Goal: Task Accomplishment & Management: Manage account settings

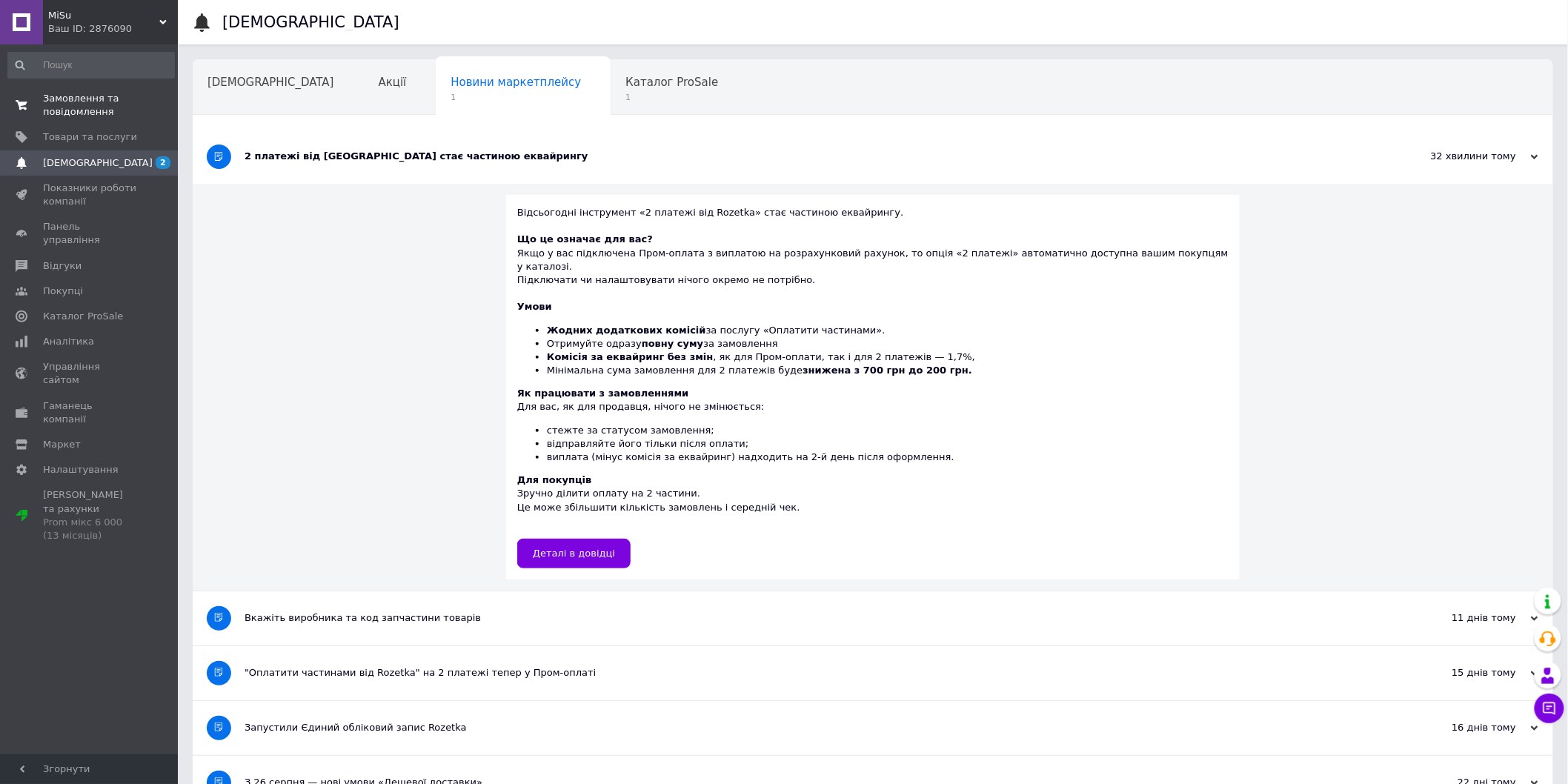
click at [114, 92] on span "Замовлення та повідомлення" at bounding box center [90, 105] width 94 height 26
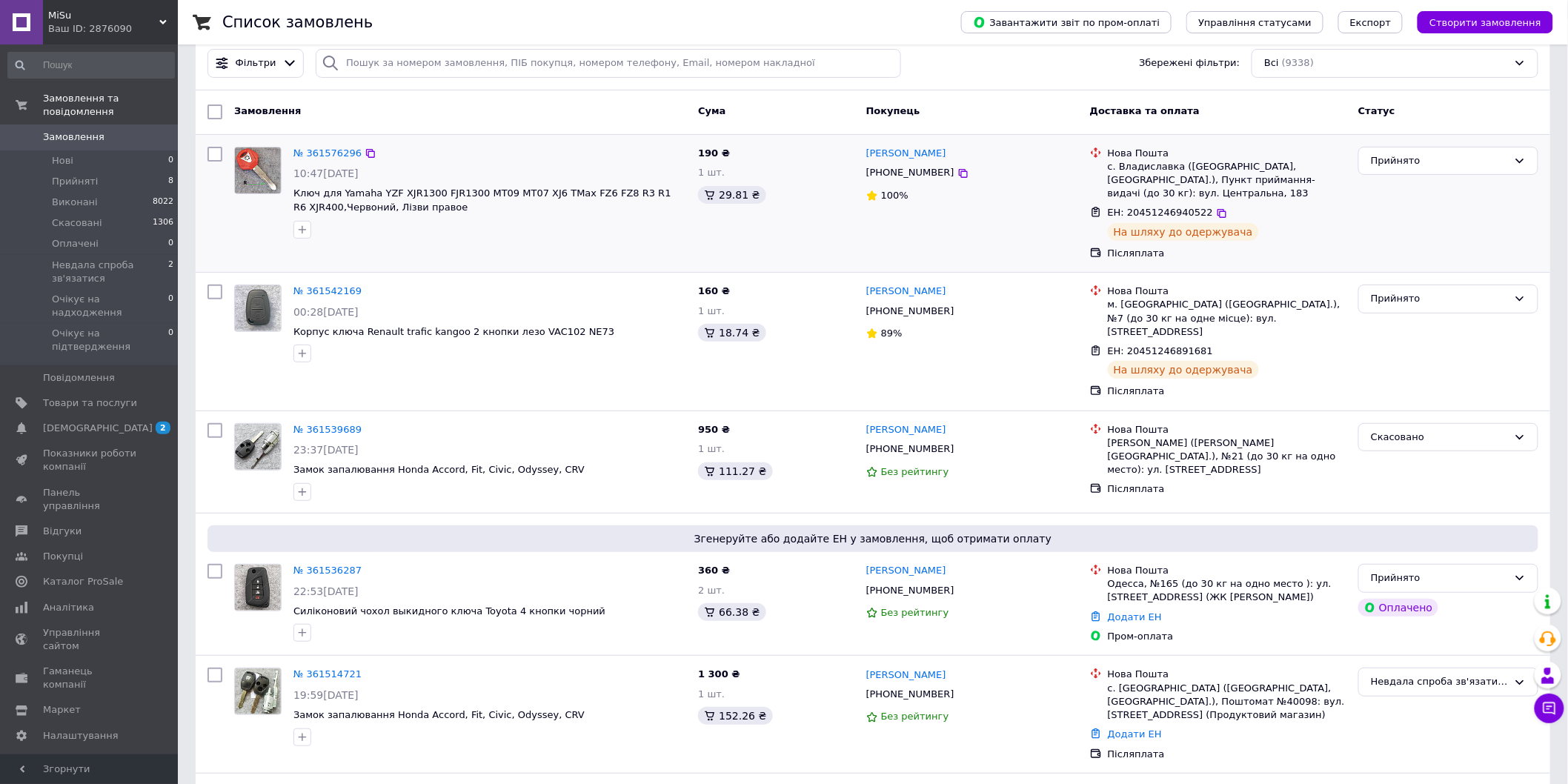
scroll to position [82, 0]
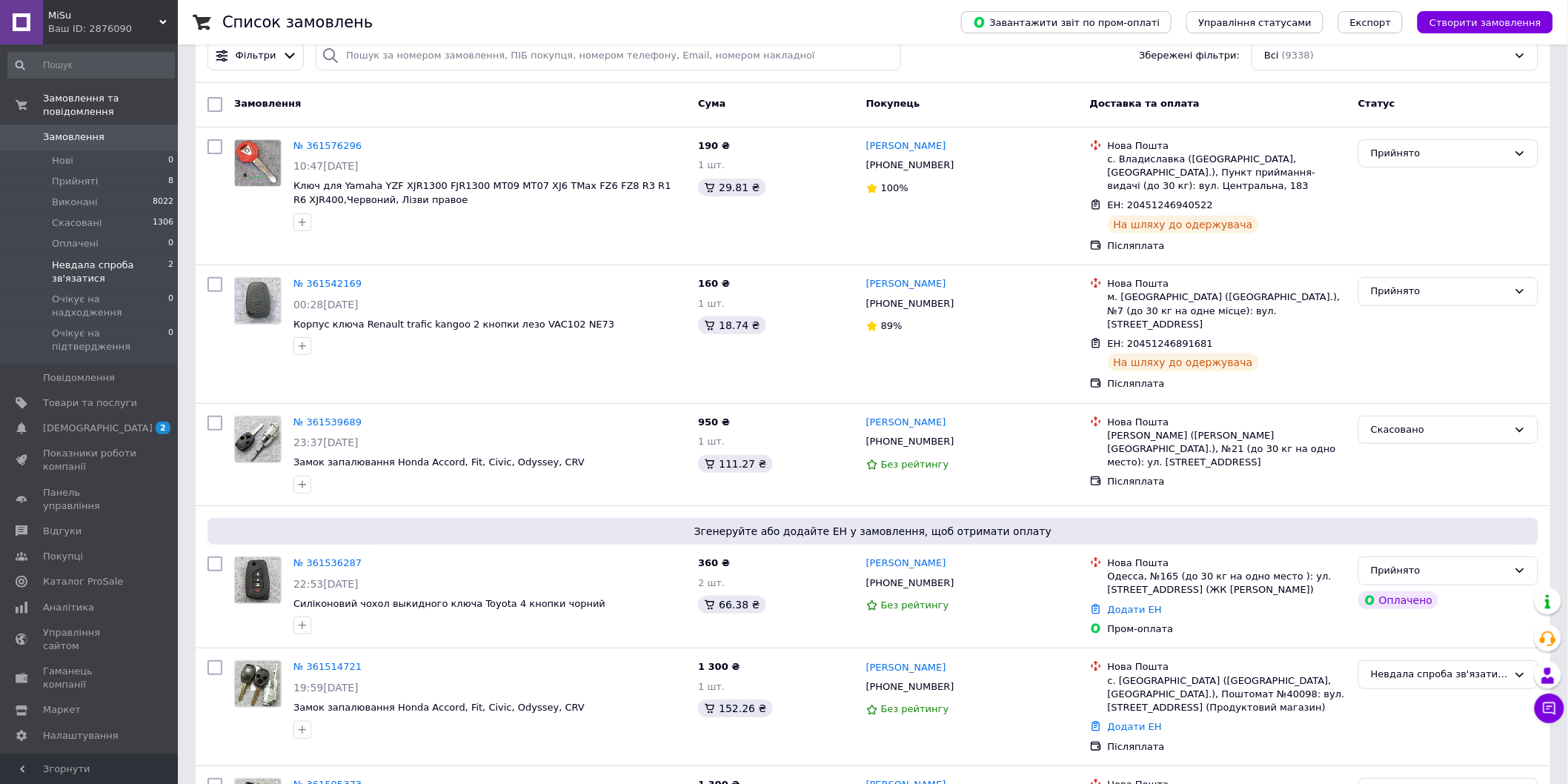
click at [140, 259] on span "Невдала спроба зв'язатися" at bounding box center [110, 272] width 117 height 26
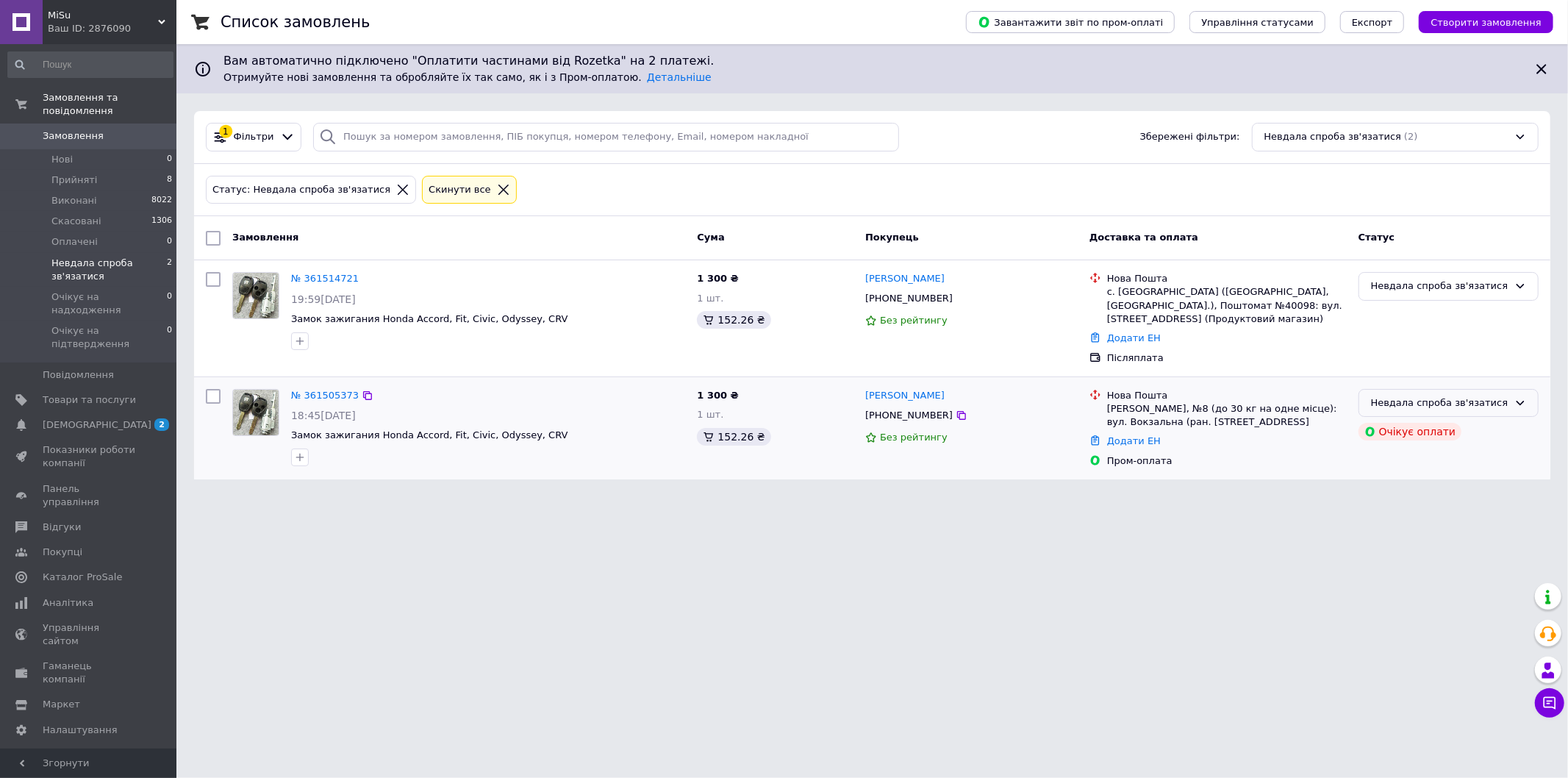
click at [1438, 401] on div "Невдала спроба зв'язатися" at bounding box center [1439, 403] width 137 height 16
click at [1434, 436] on li "Прийнято" at bounding box center [1448, 433] width 179 height 27
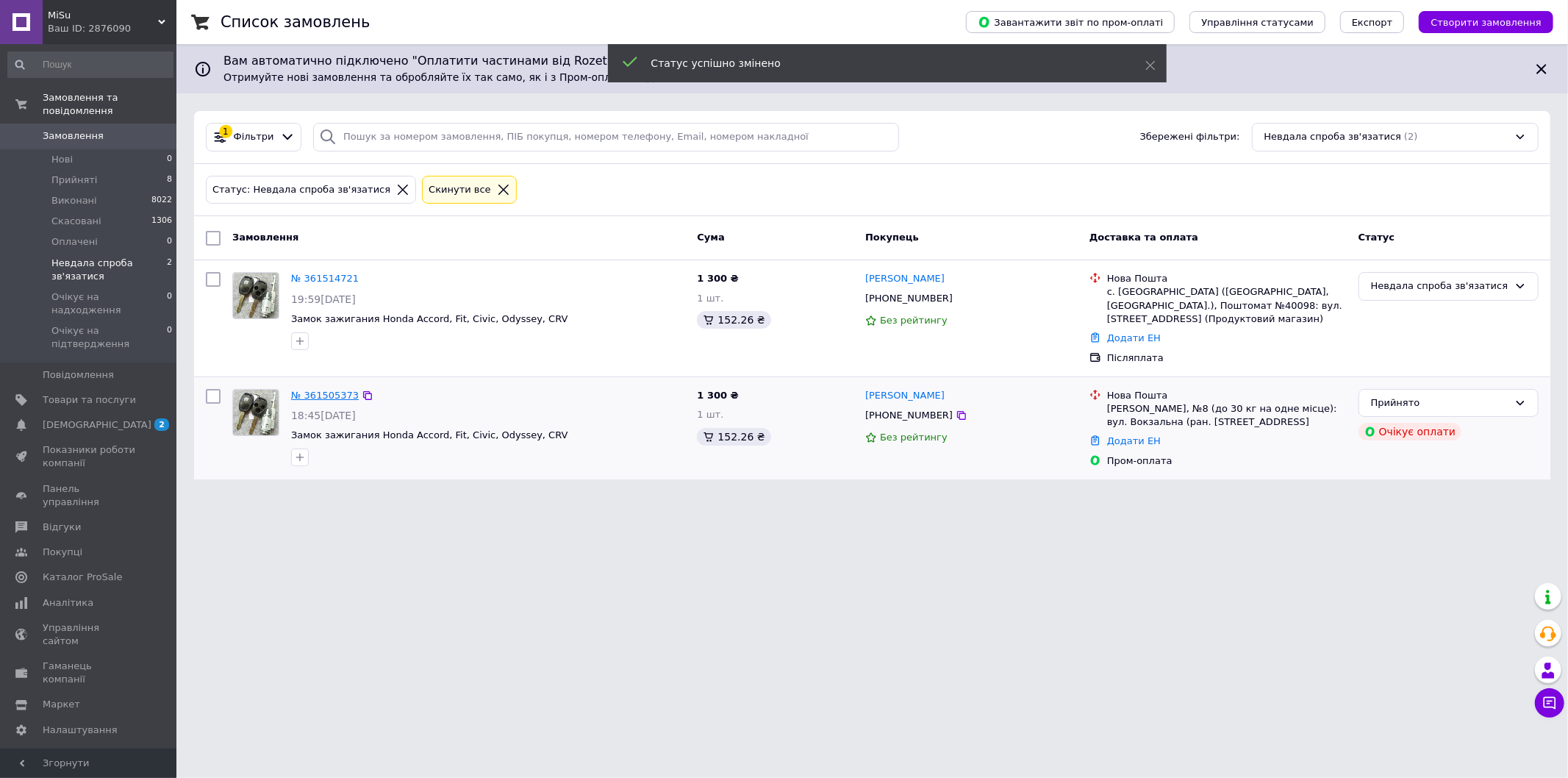
click at [321, 392] on link "№ 361505373" at bounding box center [324, 394] width 67 height 11
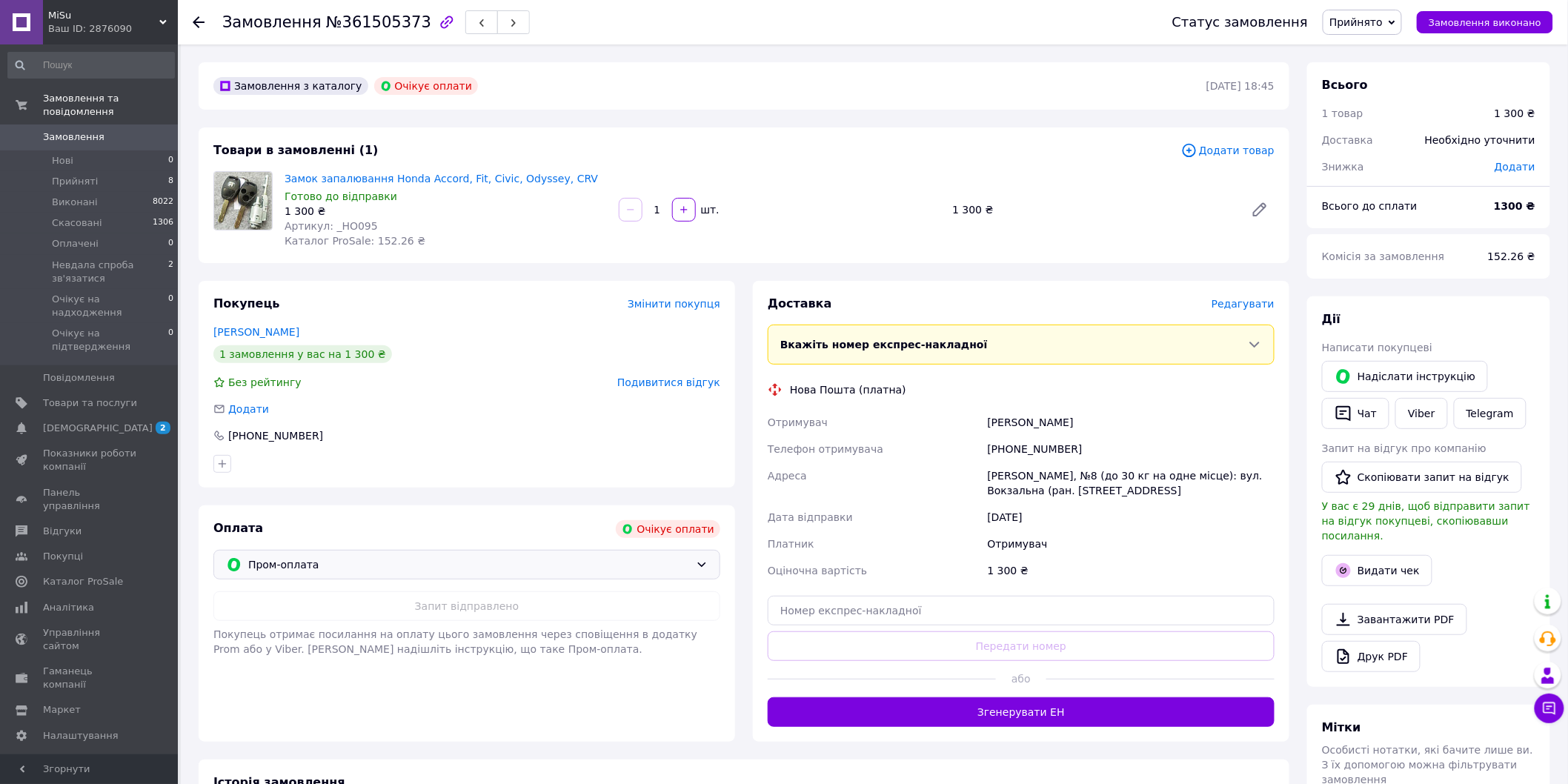
click at [580, 577] on div "Пром-оплата" at bounding box center [466, 564] width 507 height 29
click at [428, 627] on span "Післяплата" at bounding box center [478, 624] width 459 height 15
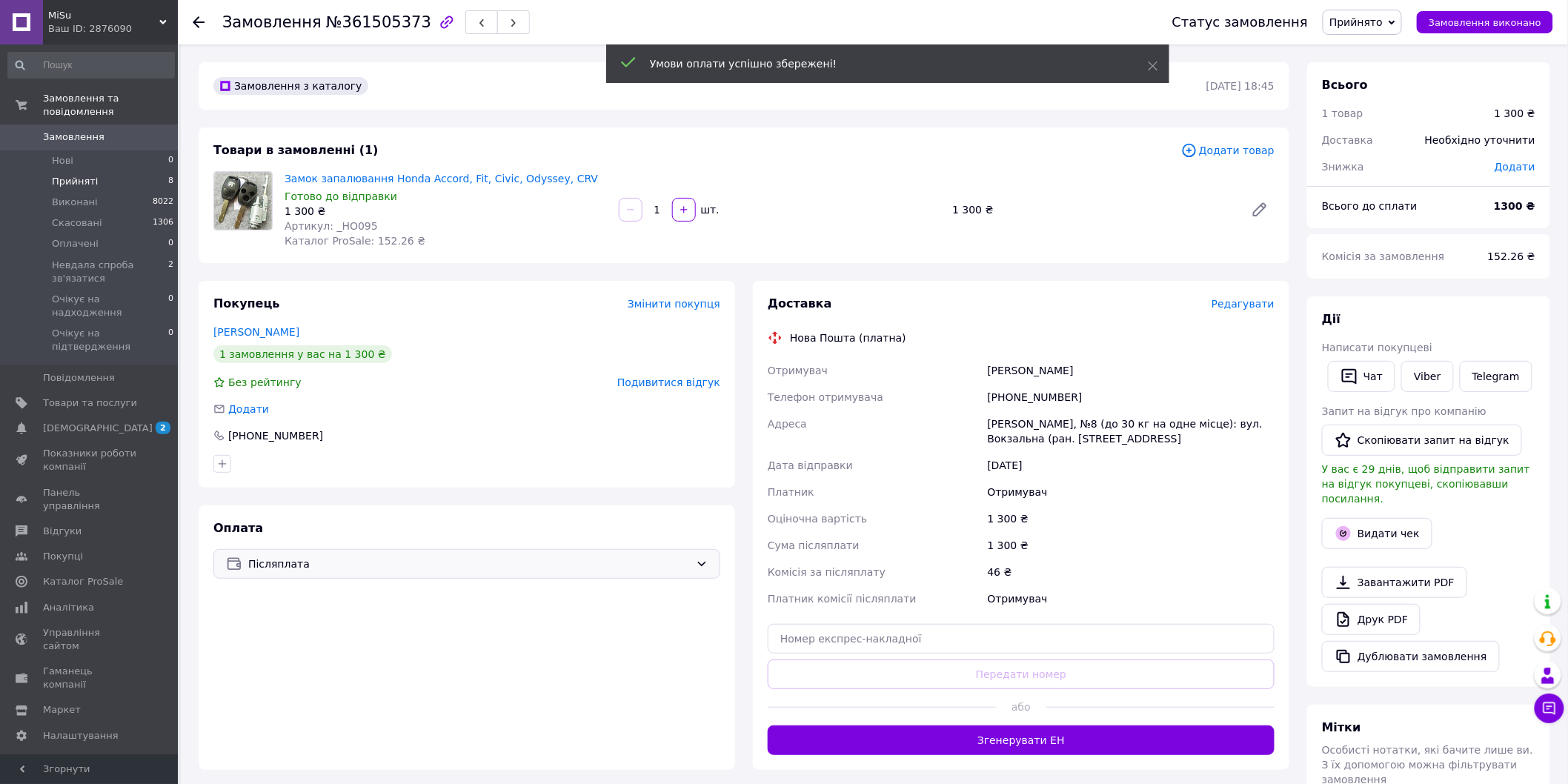
click at [102, 171] on li "Прийняті 8" at bounding box center [91, 181] width 183 height 21
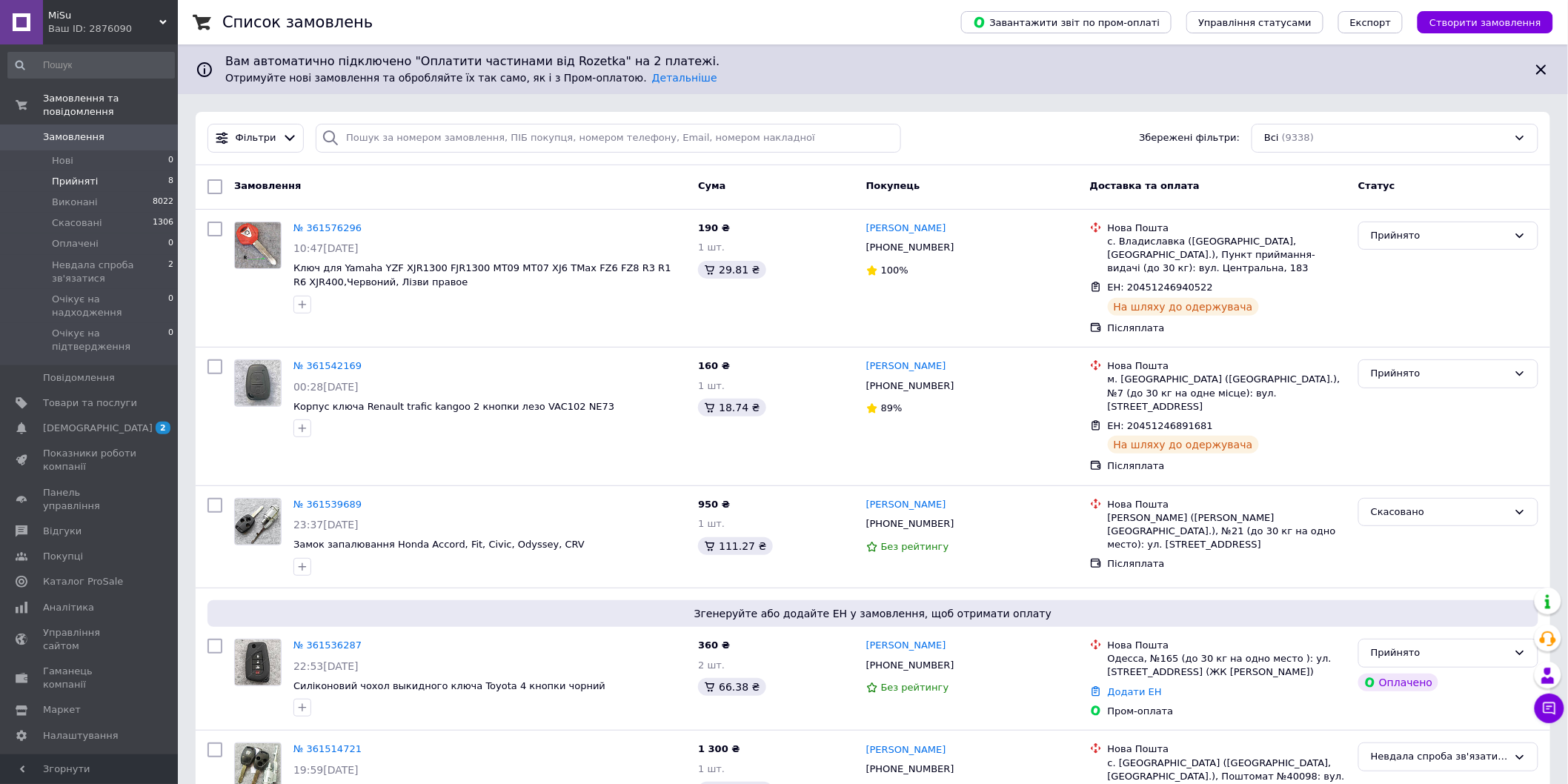
click at [130, 172] on li "Прийняті 8" at bounding box center [91, 181] width 183 height 21
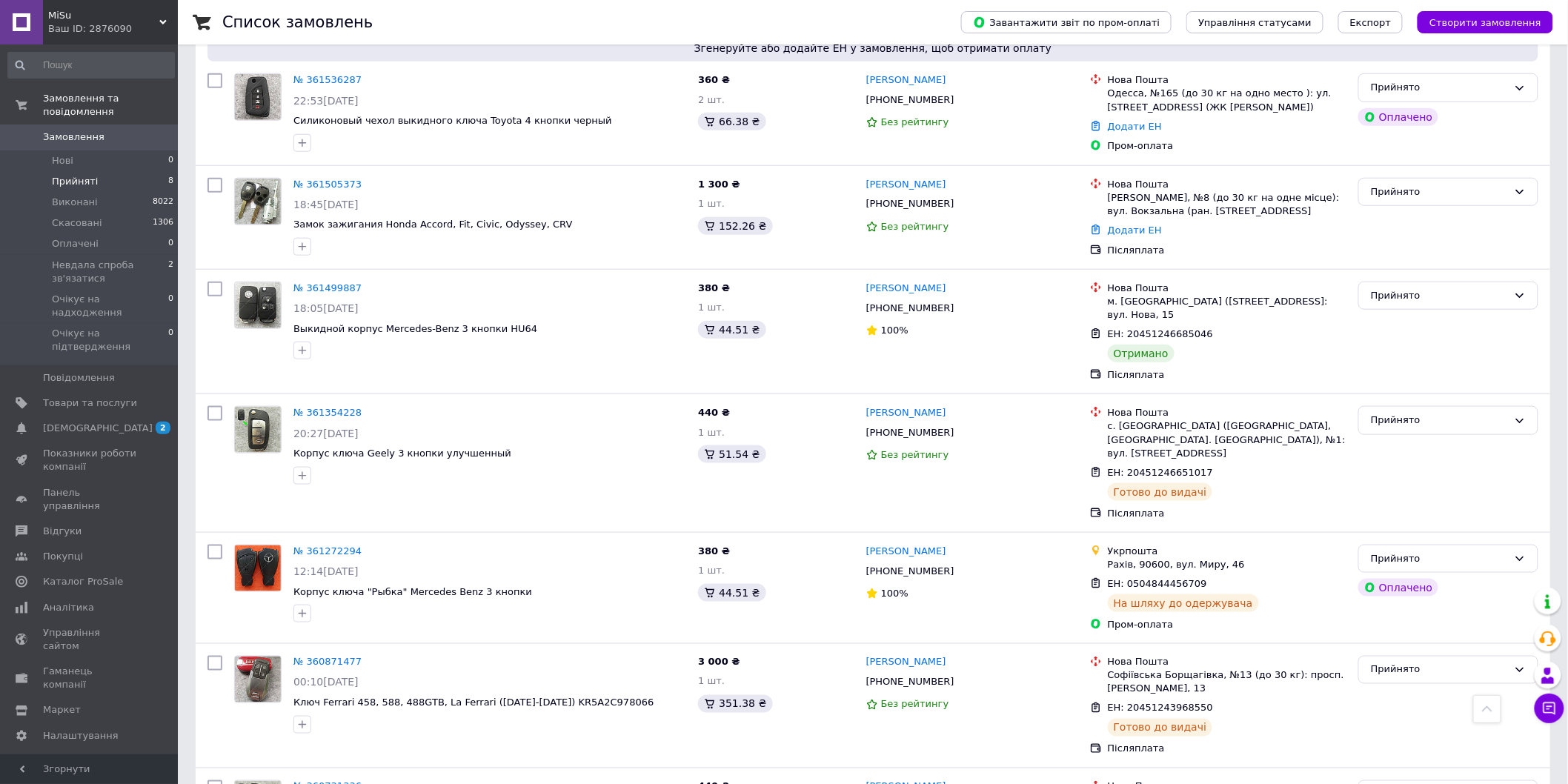
scroll to position [495, 0]
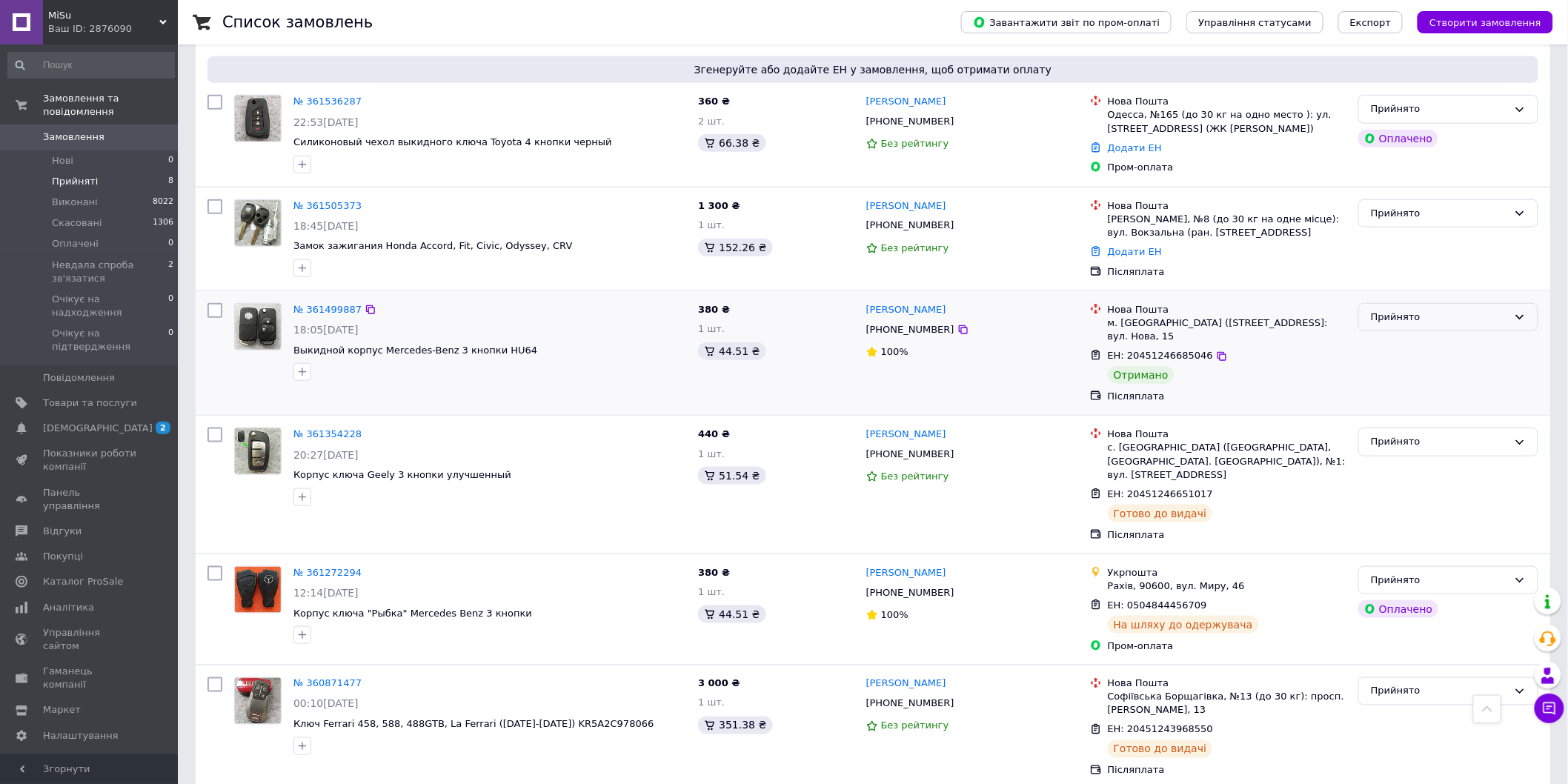
click at [1457, 310] on div "Прийнято" at bounding box center [1439, 318] width 137 height 16
click at [1445, 340] on li "Виконано" at bounding box center [1448, 348] width 179 height 27
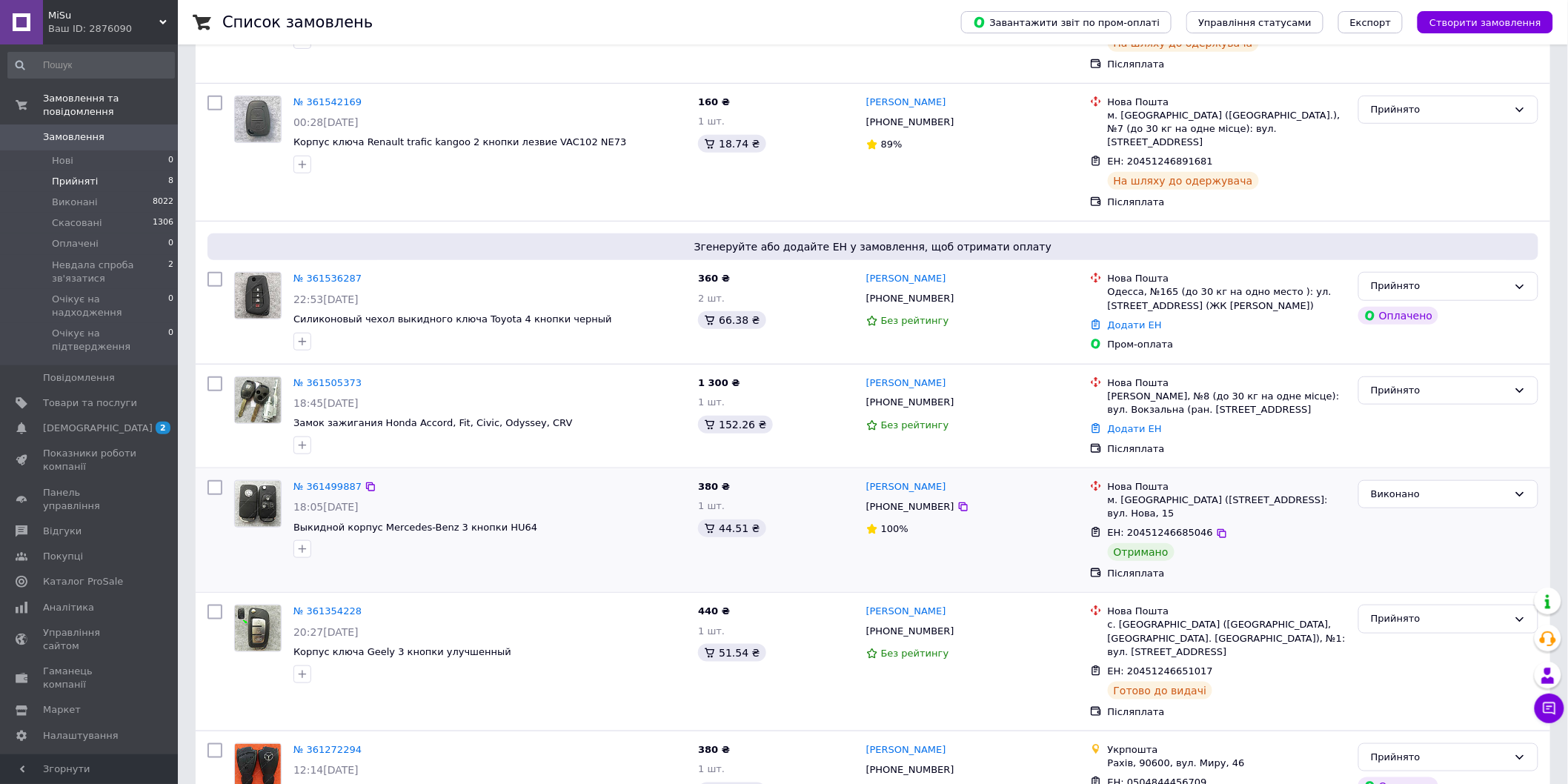
scroll to position [311, 0]
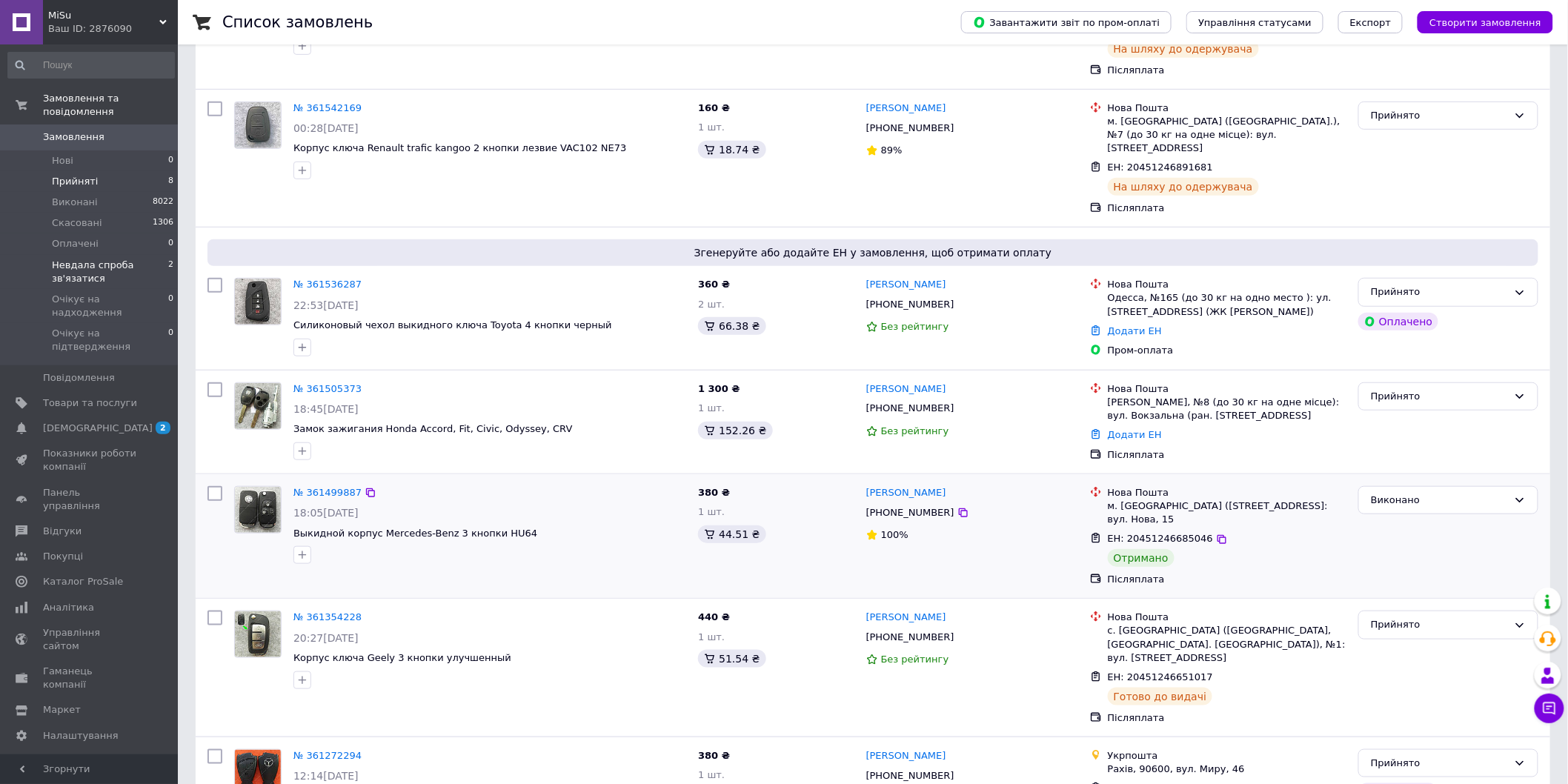
click at [107, 259] on span "Невдала спроба зв'язатися" at bounding box center [110, 272] width 117 height 26
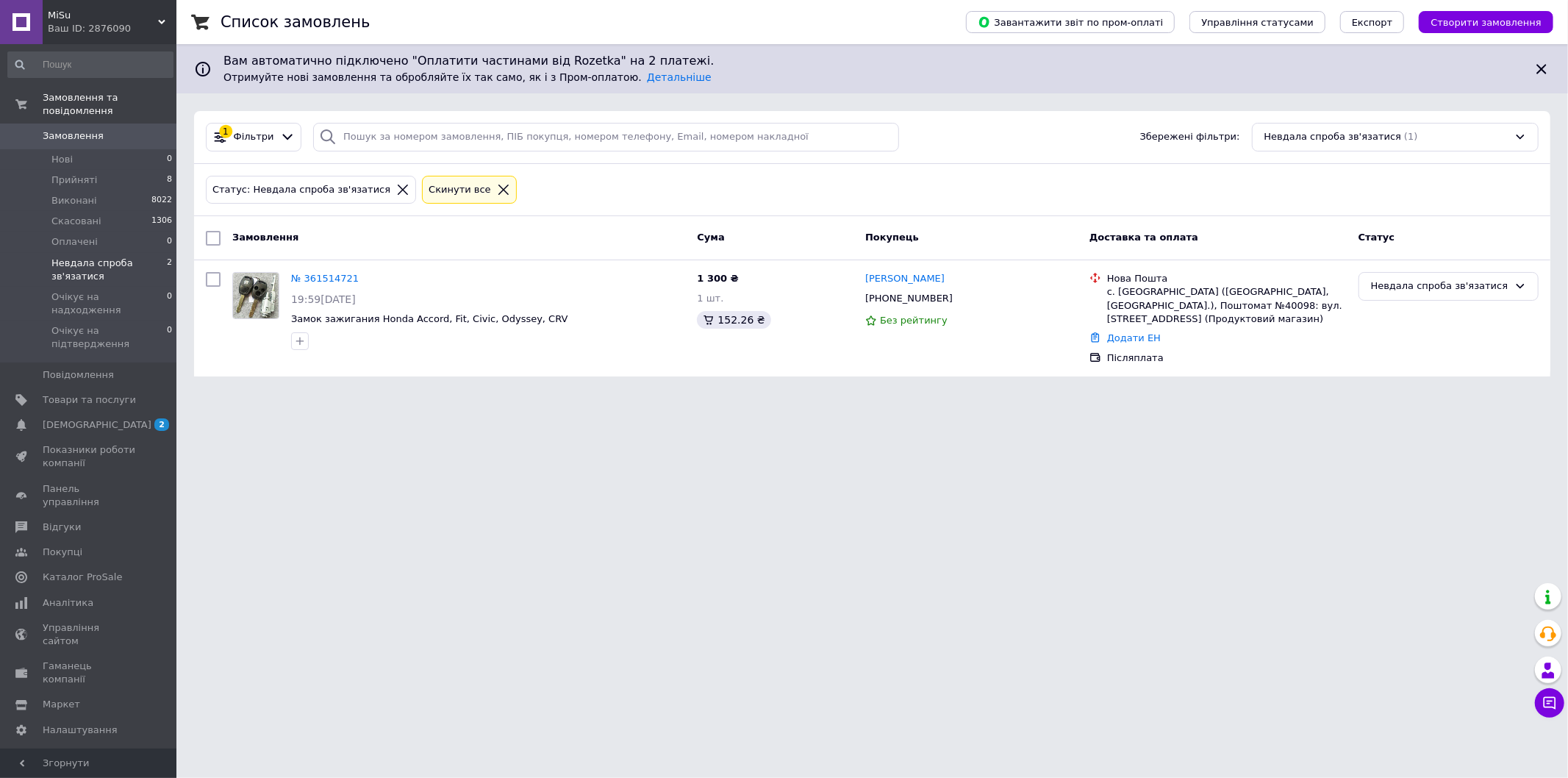
click at [91, 14] on span "MiSu" at bounding box center [102, 16] width 110 height 14
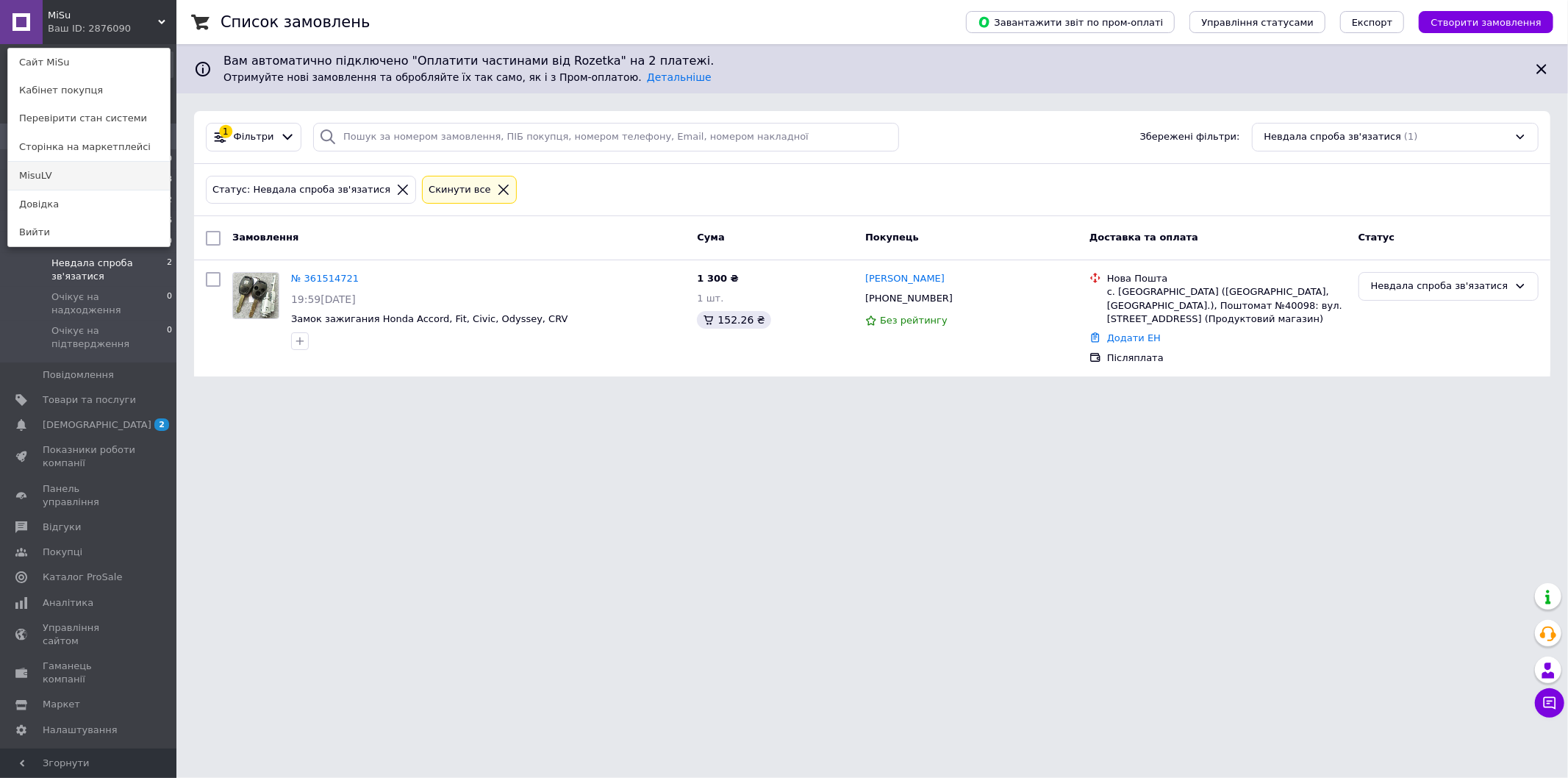
click at [72, 182] on link "MisuLV" at bounding box center [89, 175] width 162 height 28
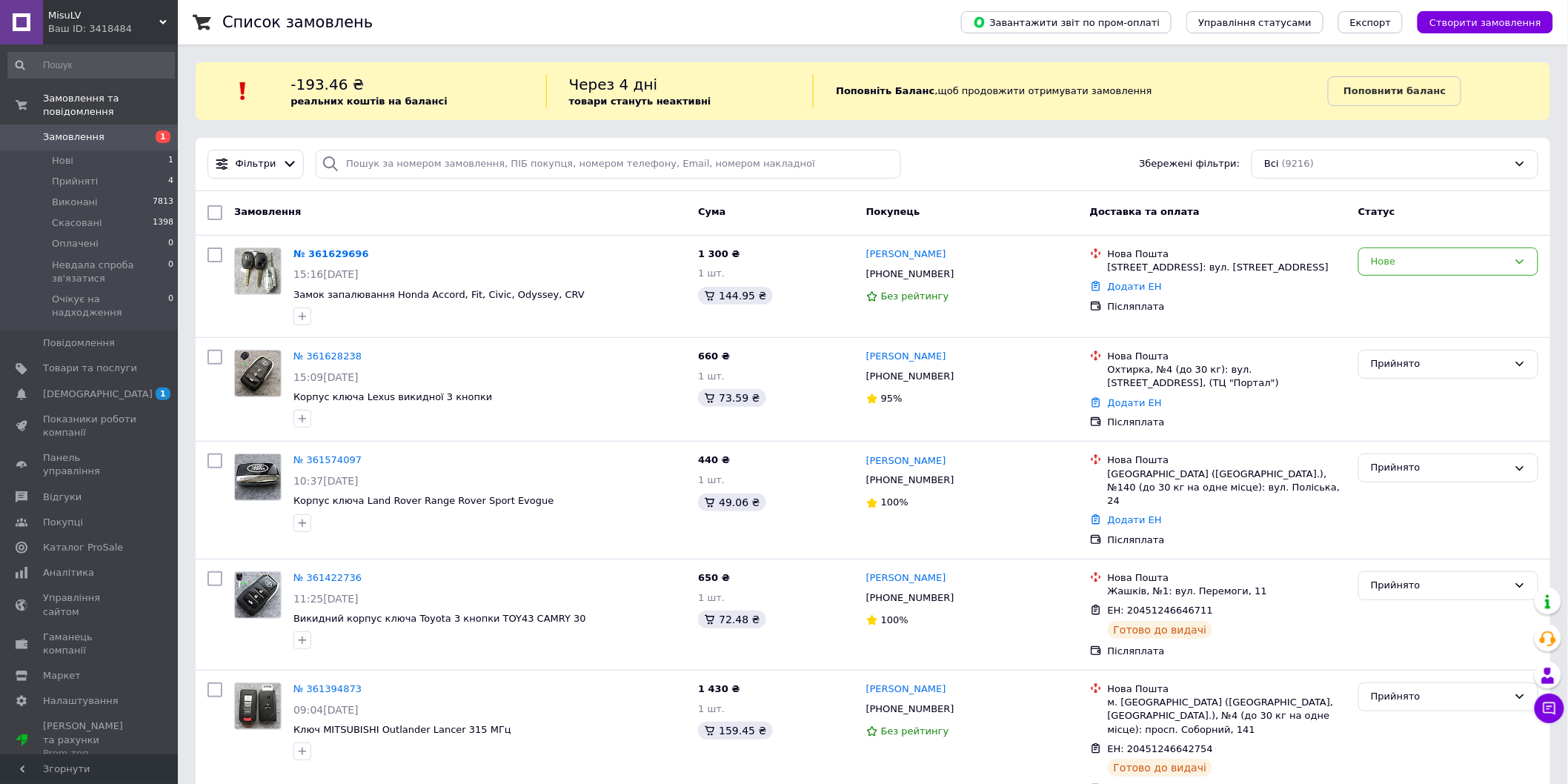
click at [409, 211] on div "Замовлення" at bounding box center [460, 212] width 464 height 26
click at [327, 259] on link "№ 361629696" at bounding box center [331, 253] width 76 height 11
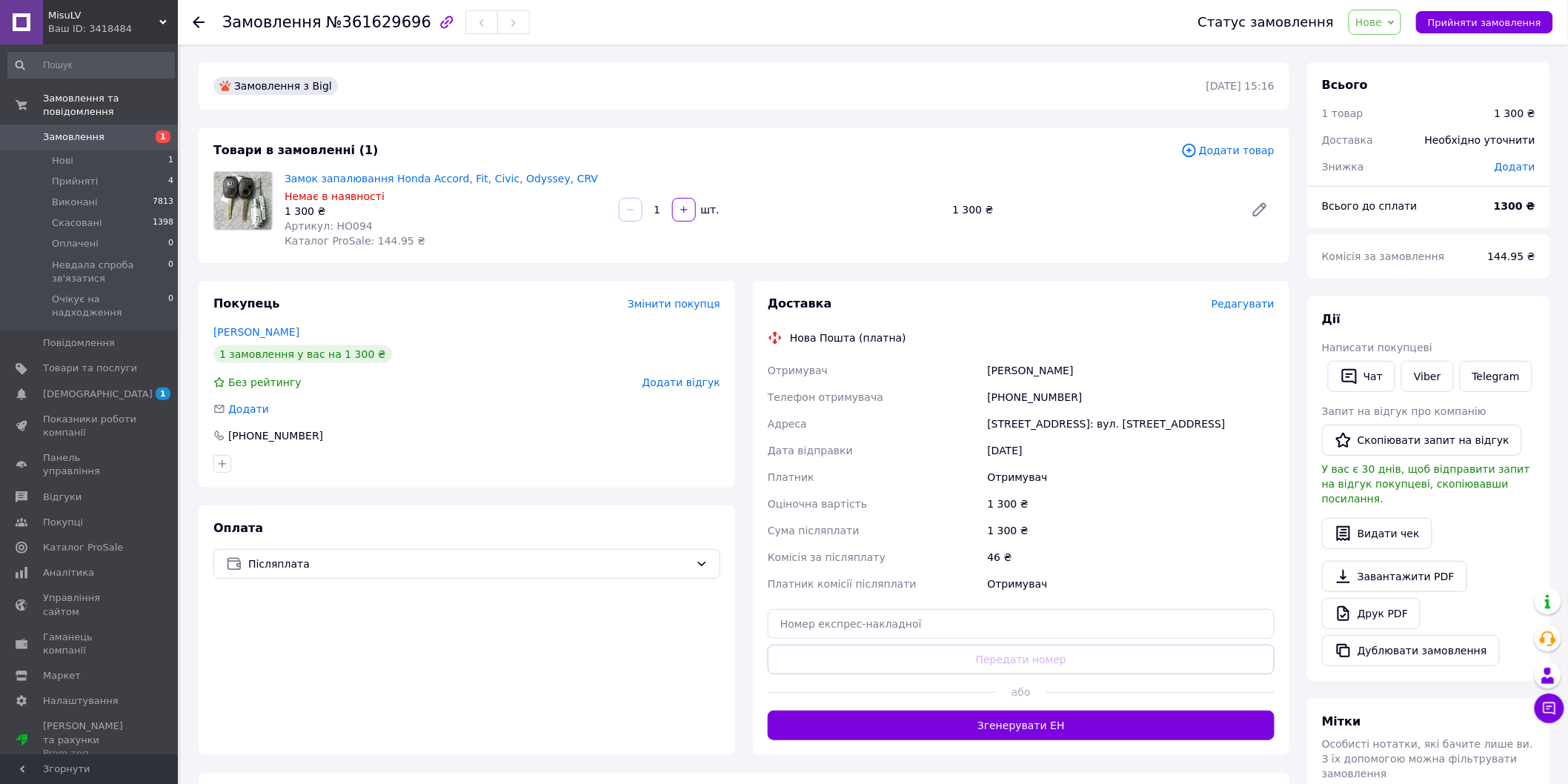
click at [477, 232] on div "Артикул: HO094" at bounding box center [445, 226] width 322 height 15
click at [117, 150] on li "Нові 1" at bounding box center [91, 160] width 183 height 21
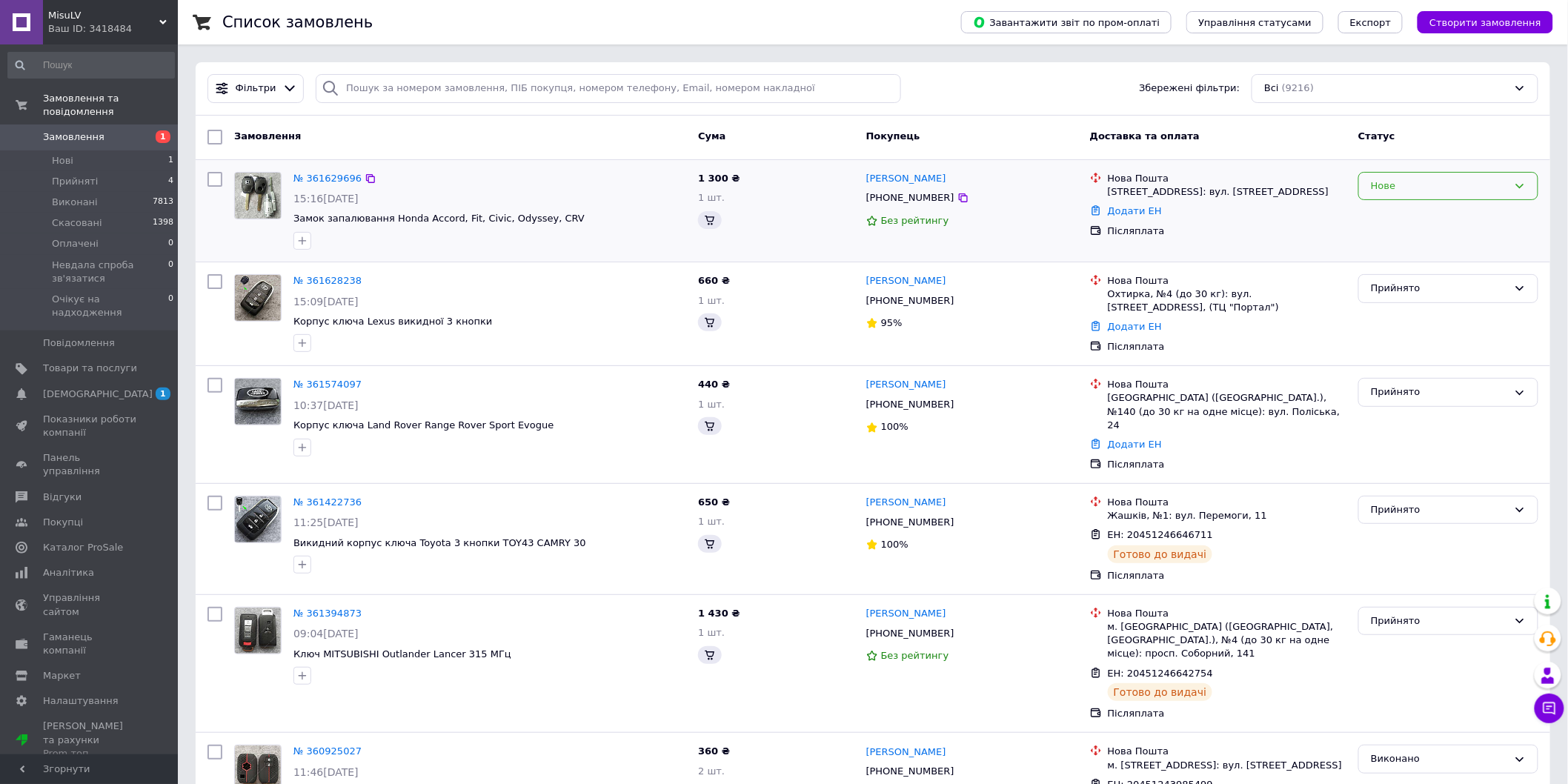
click at [1414, 186] on div "Нове" at bounding box center [1439, 186] width 137 height 16
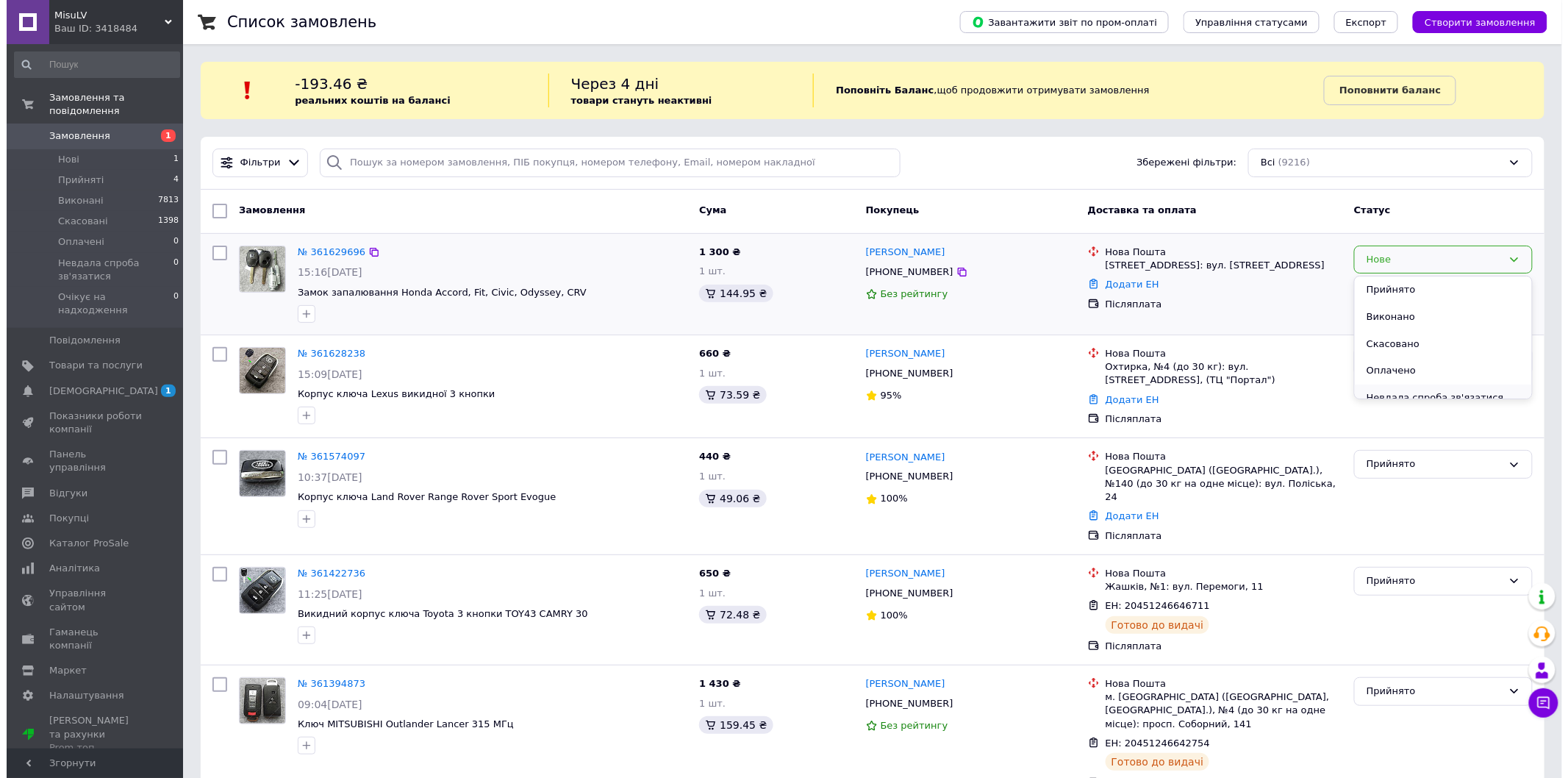
scroll to position [39, 0]
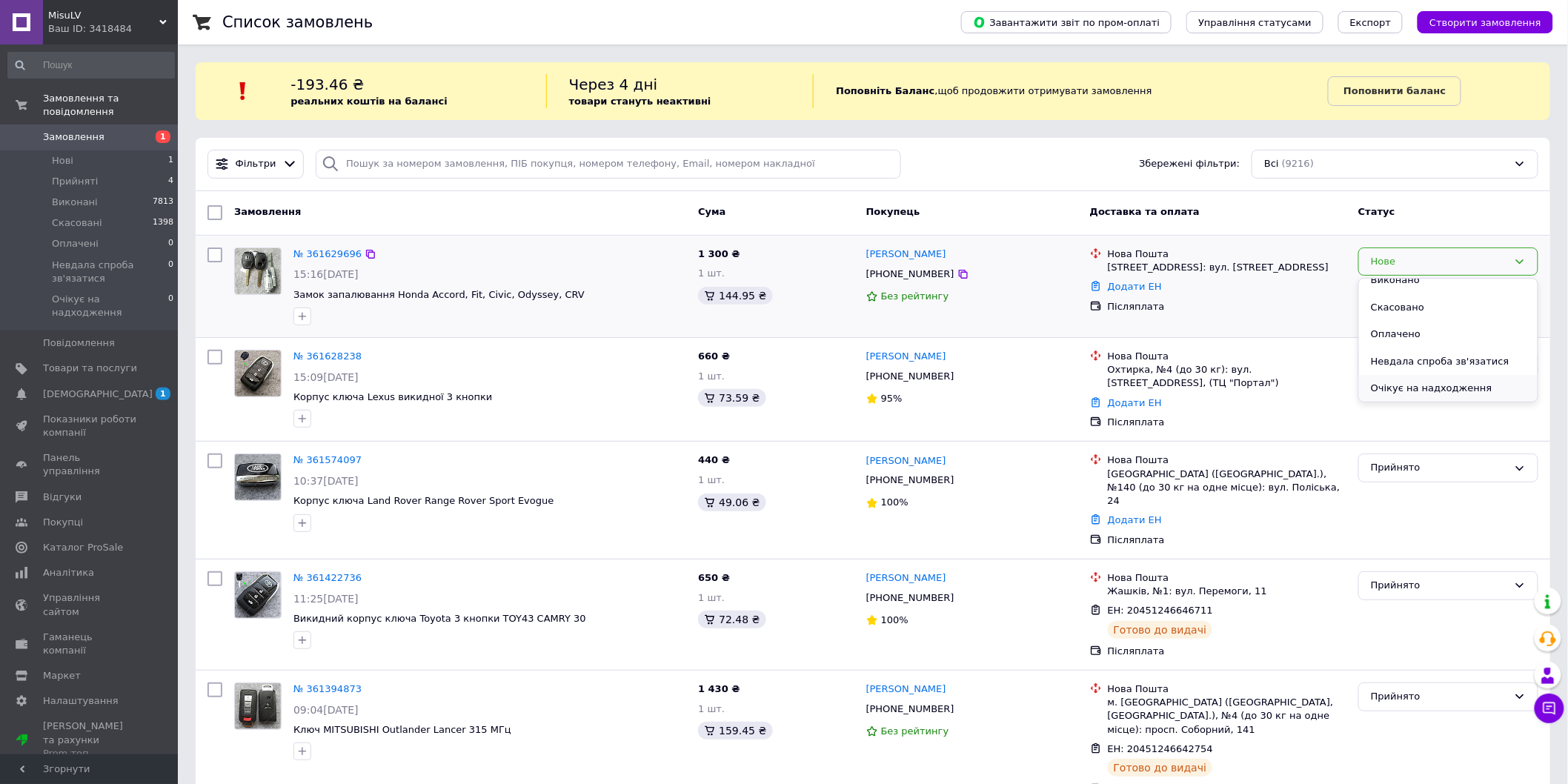
click at [1429, 386] on li "Очікує на надходження" at bounding box center [1448, 389] width 179 height 27
click at [958, 480] on icon at bounding box center [964, 480] width 12 height 12
drag, startPoint x: 912, startPoint y: 454, endPoint x: 862, endPoint y: 459, distance: 50.2
click at [862, 459] on div "[PERSON_NAME] [PHONE_NUMBER] 100%" at bounding box center [972, 499] width 224 height 105
copy link "[PERSON_NAME]"
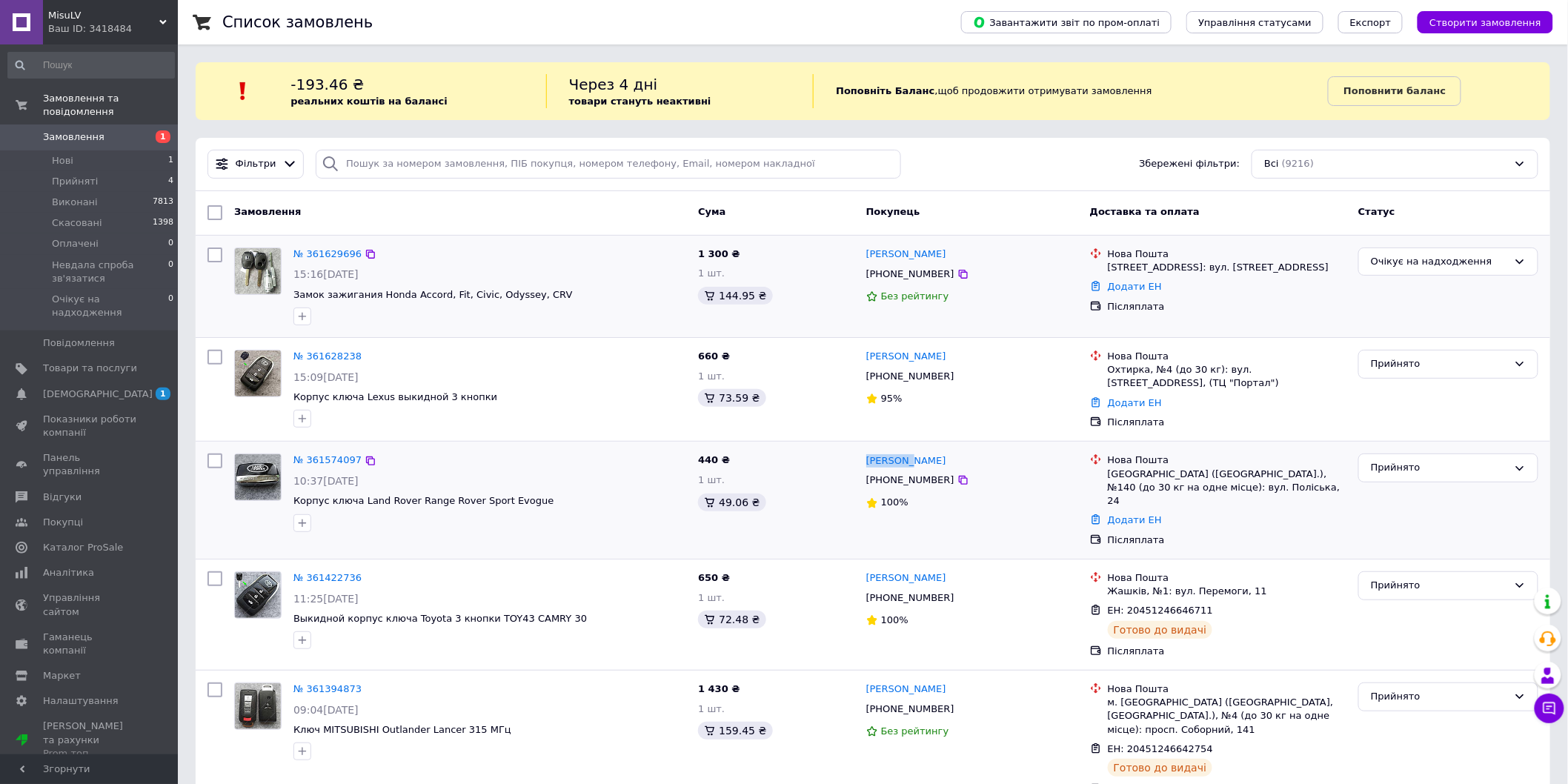
click at [1116, 477] on div "[GEOGRAPHIC_DATA] ([GEOGRAPHIC_DATA].), №140 (до 30 кг на одне місце): вул. Пол…" at bounding box center [1227, 489] width 238 height 41
copy div "[GEOGRAPHIC_DATA]"
click at [337, 462] on link "№ 361574097" at bounding box center [327, 459] width 68 height 11
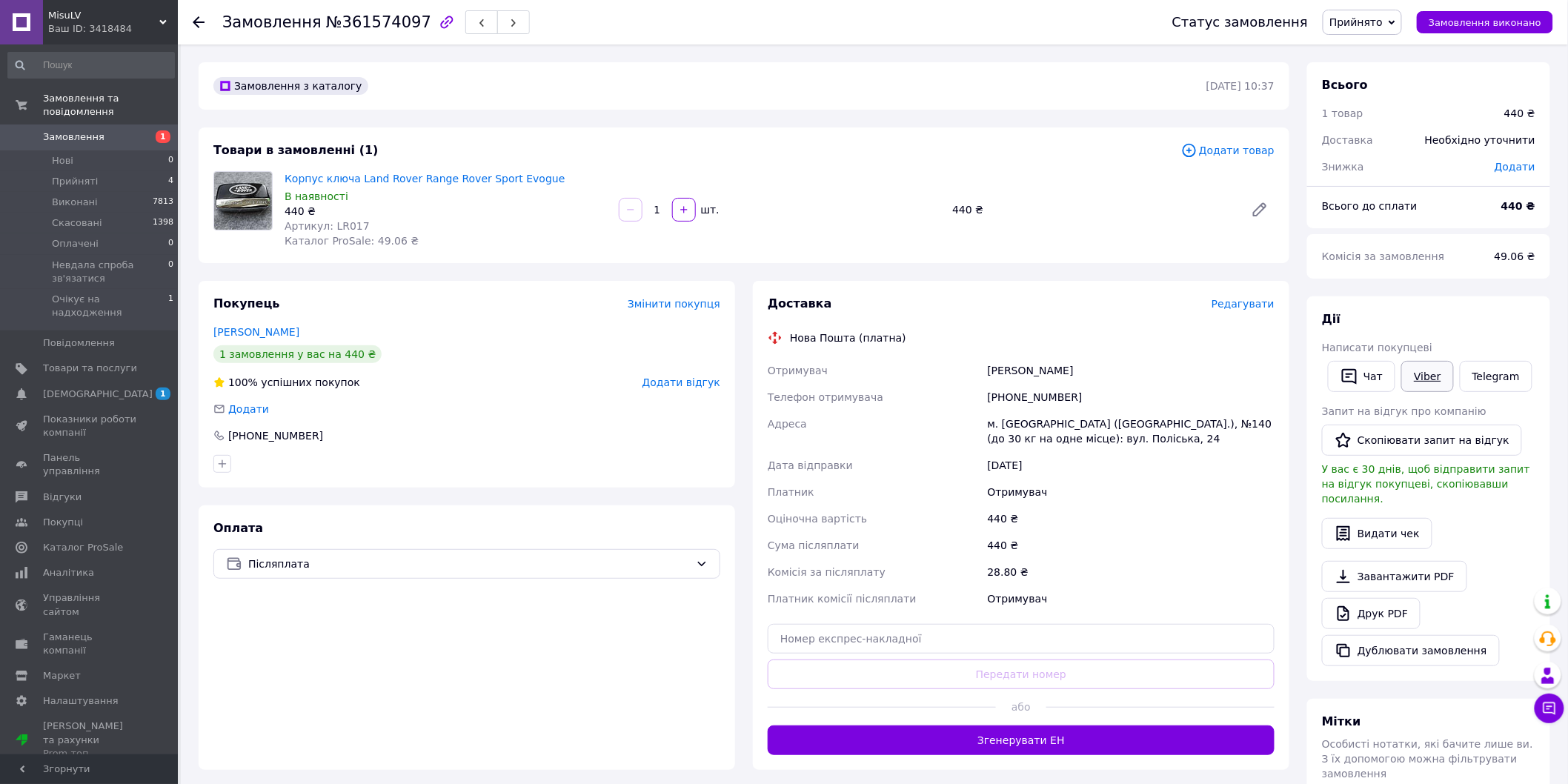
click at [1426, 377] on link "Viber" at bounding box center [1427, 377] width 52 height 31
click at [1132, 530] on div "Отримувач [PERSON_NAME] Телефон отримувача [PHONE_NUMBER] [GEOGRAPHIC_DATA] [PE…" at bounding box center [1020, 485] width 513 height 255
click at [1079, 651] on input "text" at bounding box center [1020, 639] width 507 height 29
paste input "20451247431133"
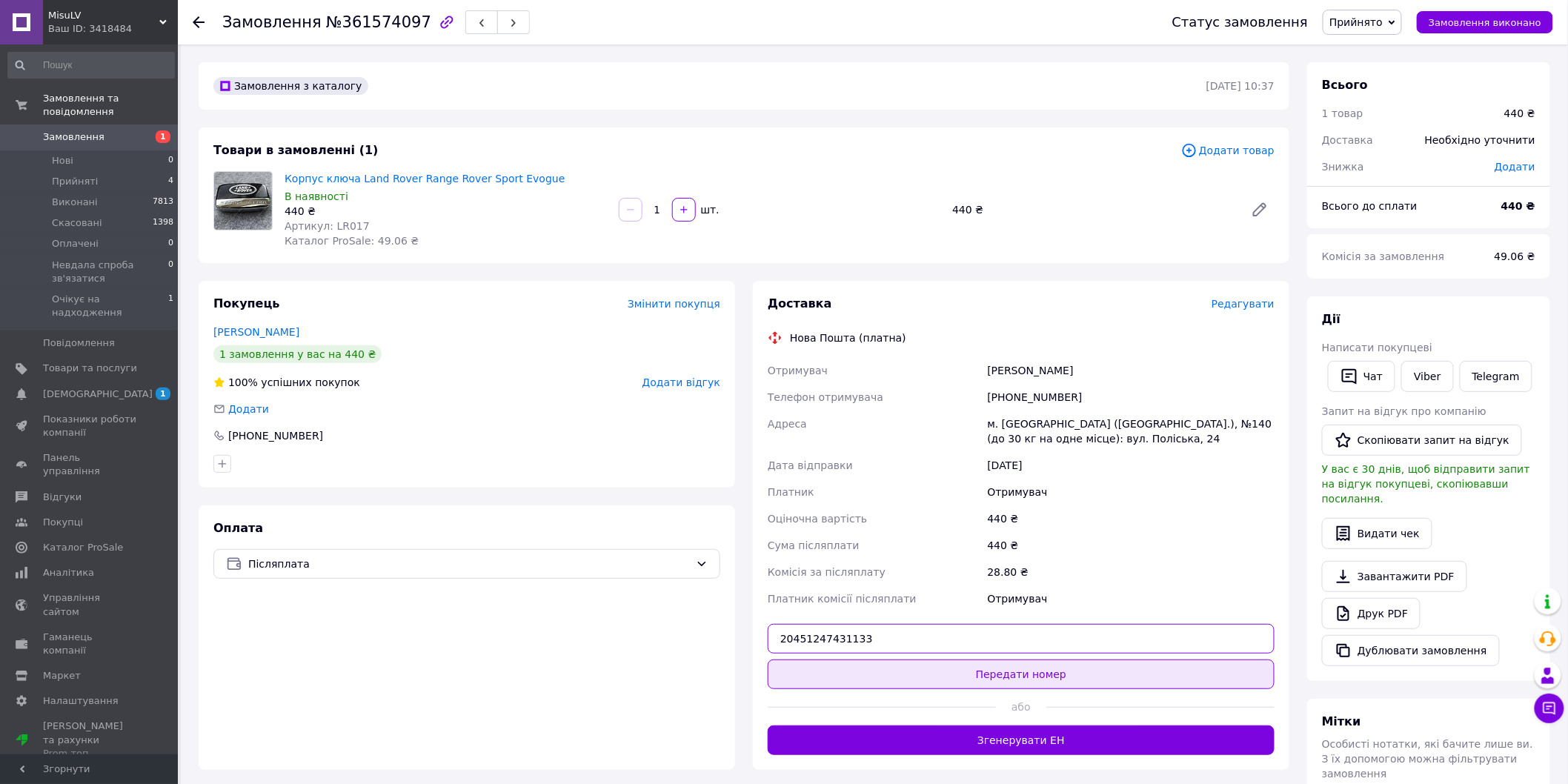
type input "20451247431133"
click at [1079, 660] on button "Передати номер" at bounding box center [1020, 674] width 507 height 29
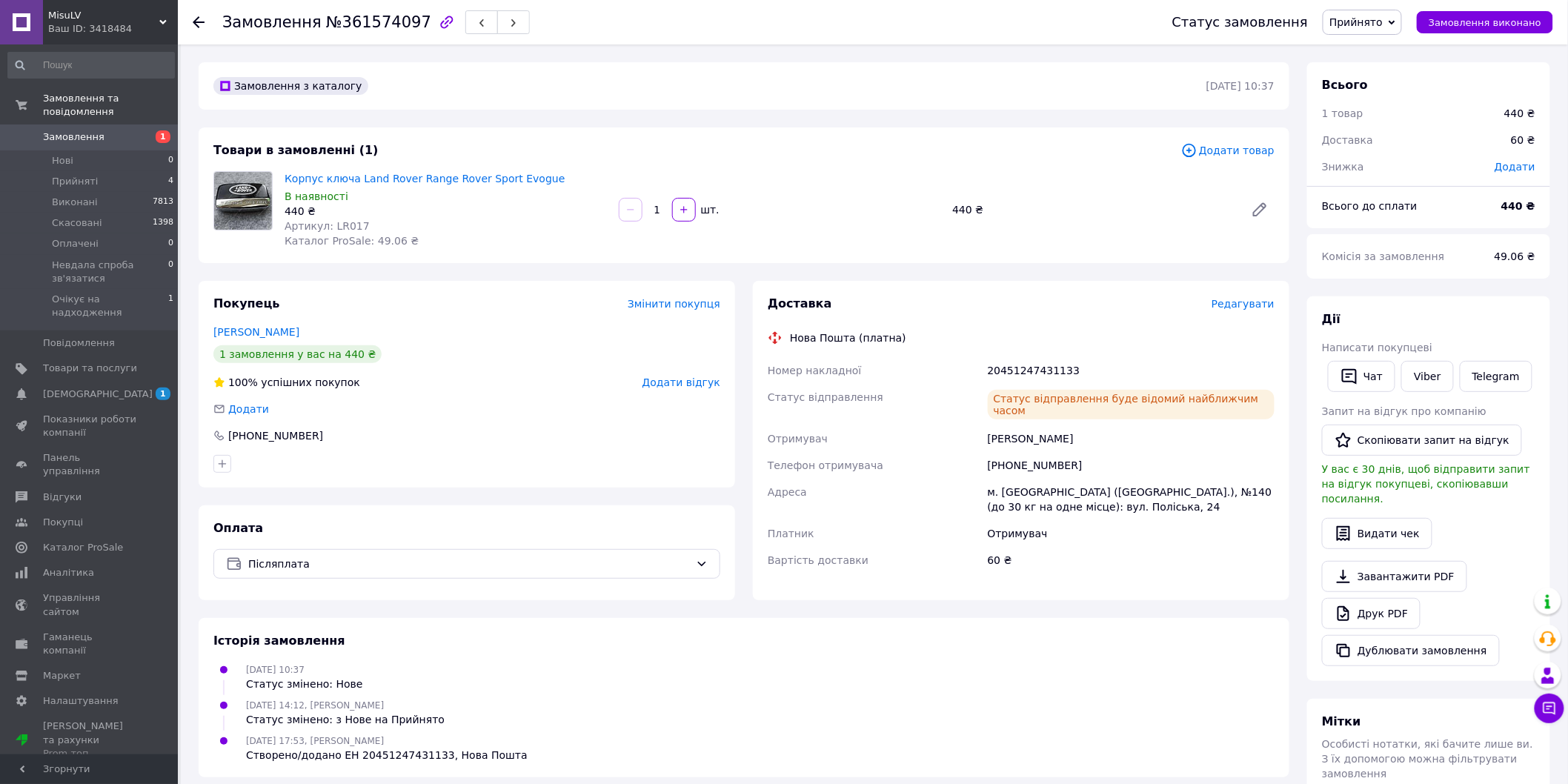
click at [201, 20] on icon at bounding box center [198, 23] width 12 height 12
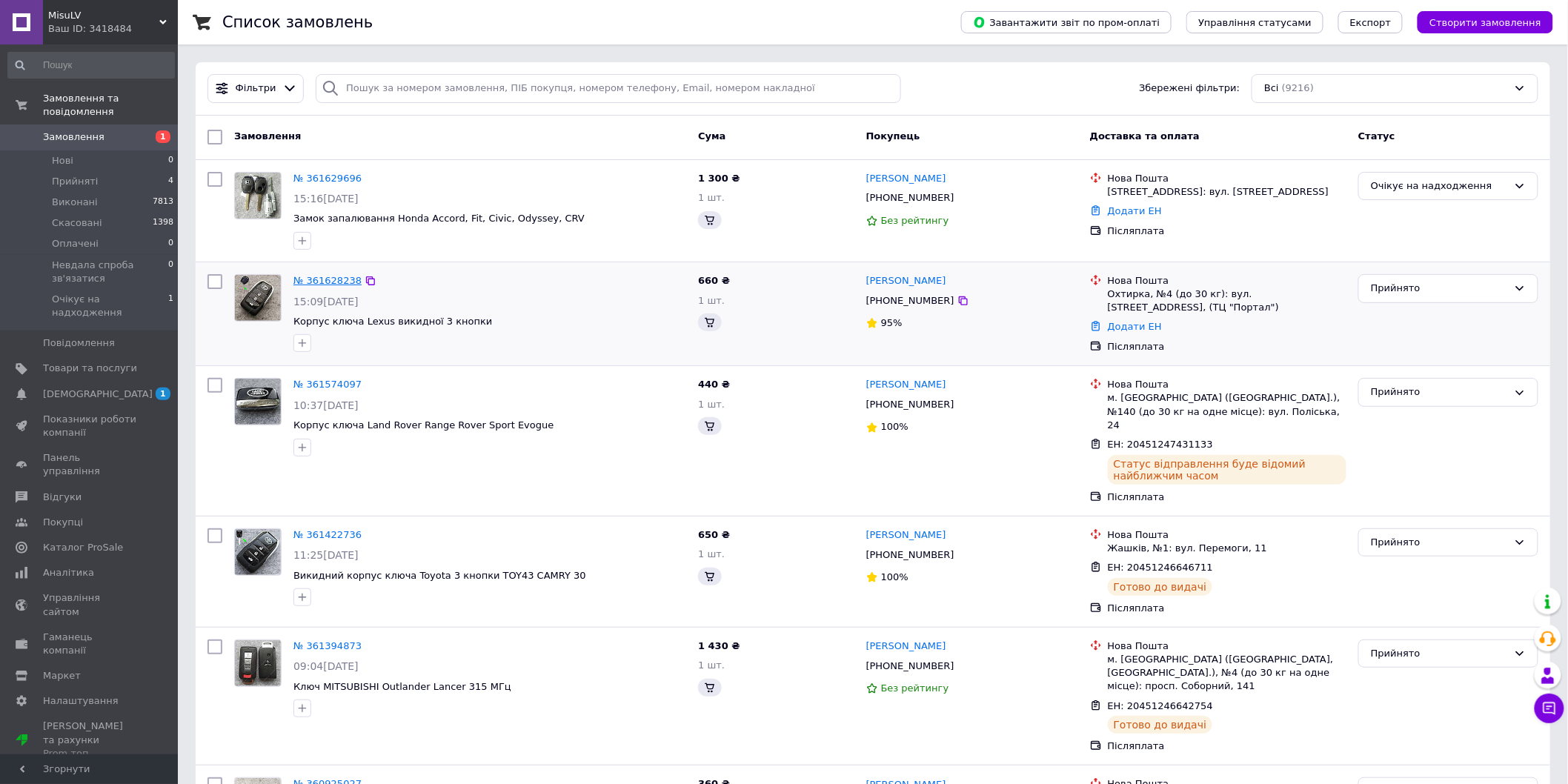
click at [329, 280] on link "№ 361628238" at bounding box center [327, 280] width 68 height 11
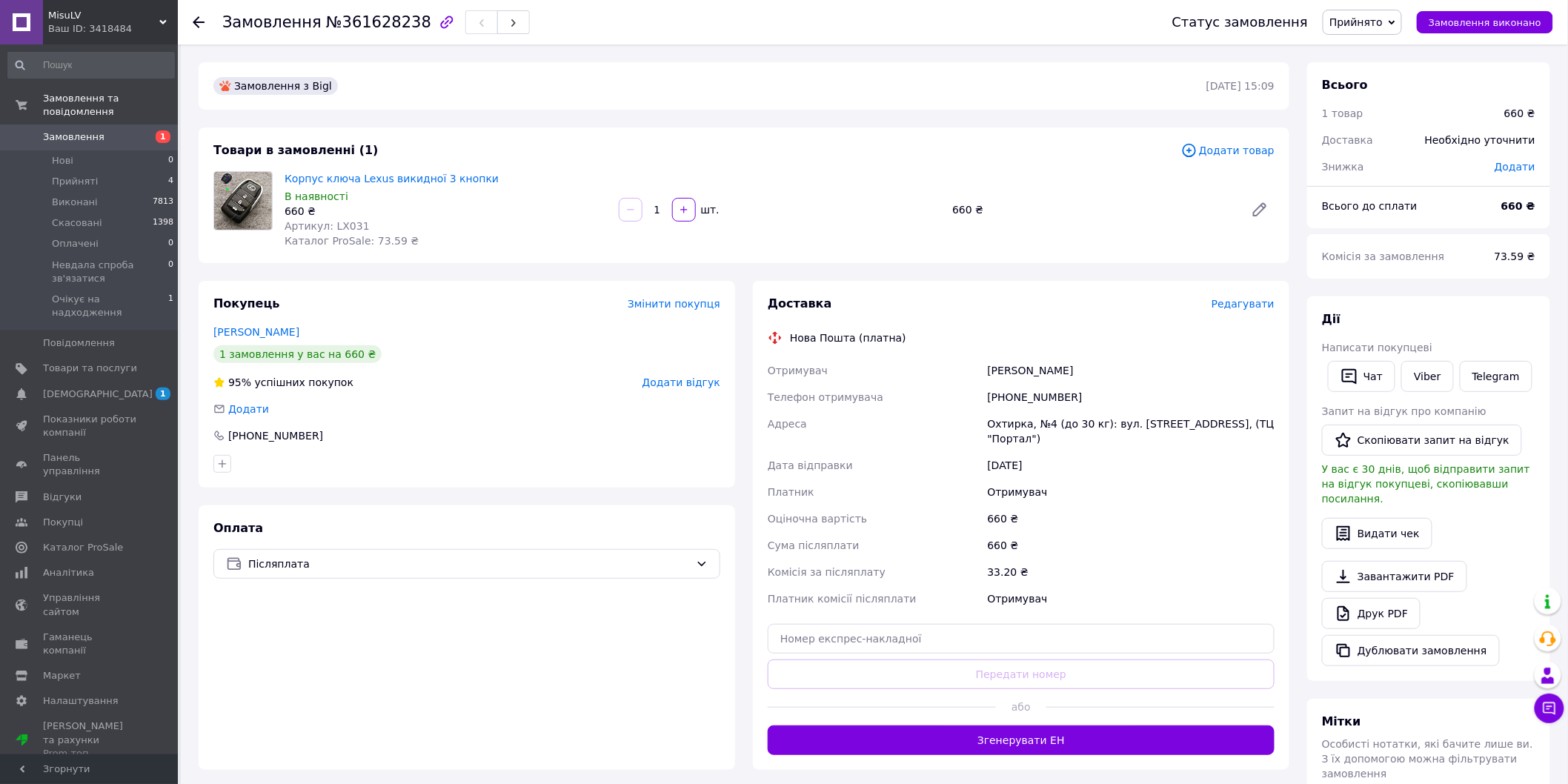
click at [1024, 391] on div "[PHONE_NUMBER]" at bounding box center [1131, 396] width 292 height 26
drag, startPoint x: 1024, startPoint y: 391, endPoint x: 1067, endPoint y: 398, distance: 43.6
click at [1067, 398] on div "[PHONE_NUMBER]" at bounding box center [1131, 396] width 292 height 26
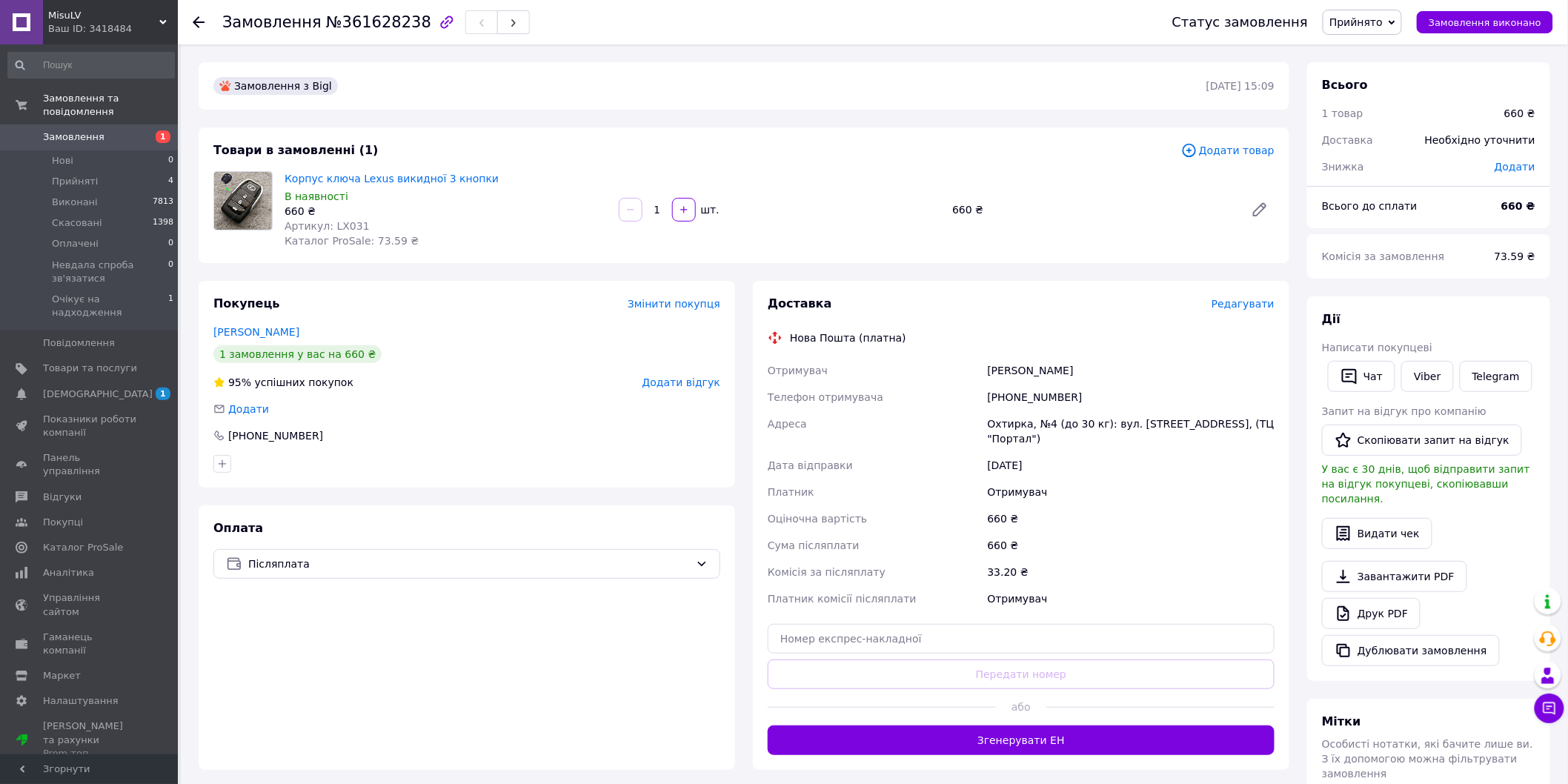
click at [1039, 398] on div "[PHONE_NUMBER]" at bounding box center [1131, 396] width 292 height 26
copy div "[PHONE_NUMBER]"
click at [1056, 378] on div "[PERSON_NAME]" at bounding box center [1131, 370] width 292 height 26
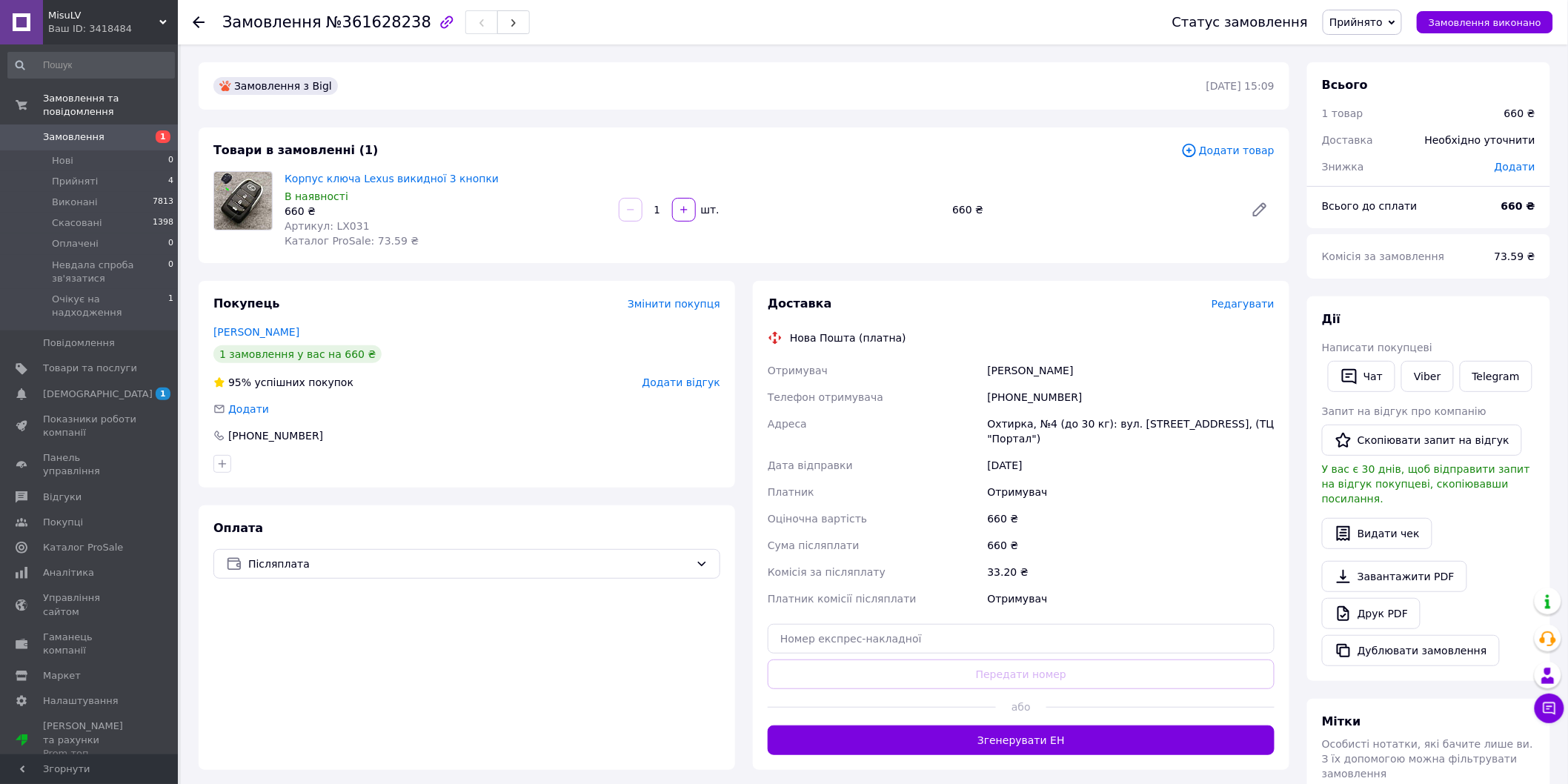
click at [1056, 378] on div "[PERSON_NAME]" at bounding box center [1131, 370] width 292 height 26
click at [1056, 377] on div "[PERSON_NAME]" at bounding box center [1131, 370] width 292 height 26
copy div "[PERSON_NAME]"
click at [1034, 624] on input "text" at bounding box center [1020, 639] width 507 height 29
paste input "20451247432350"
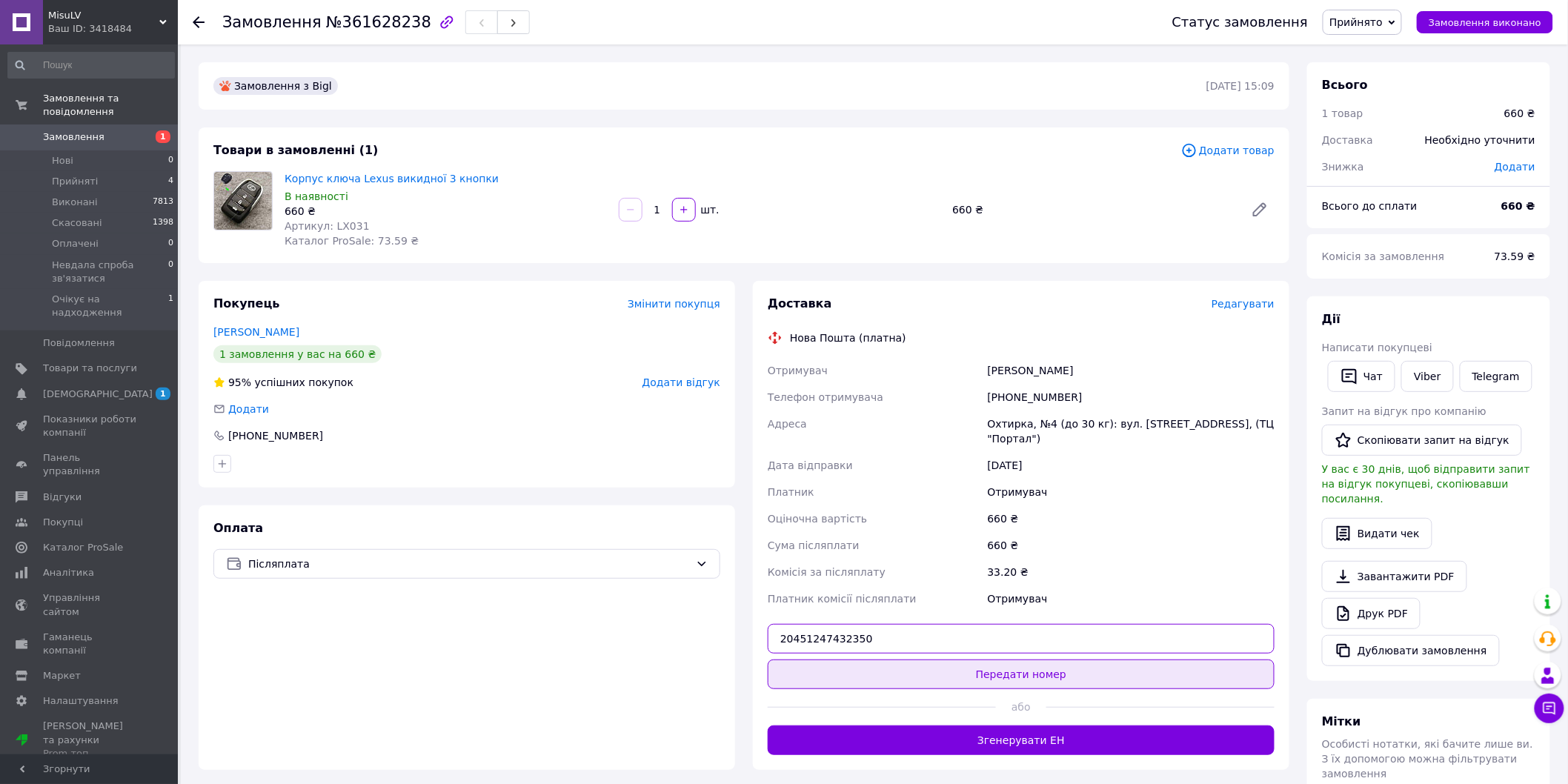
type input "20451247432350"
click at [1062, 659] on button "Передати номер" at bounding box center [1020, 674] width 507 height 29
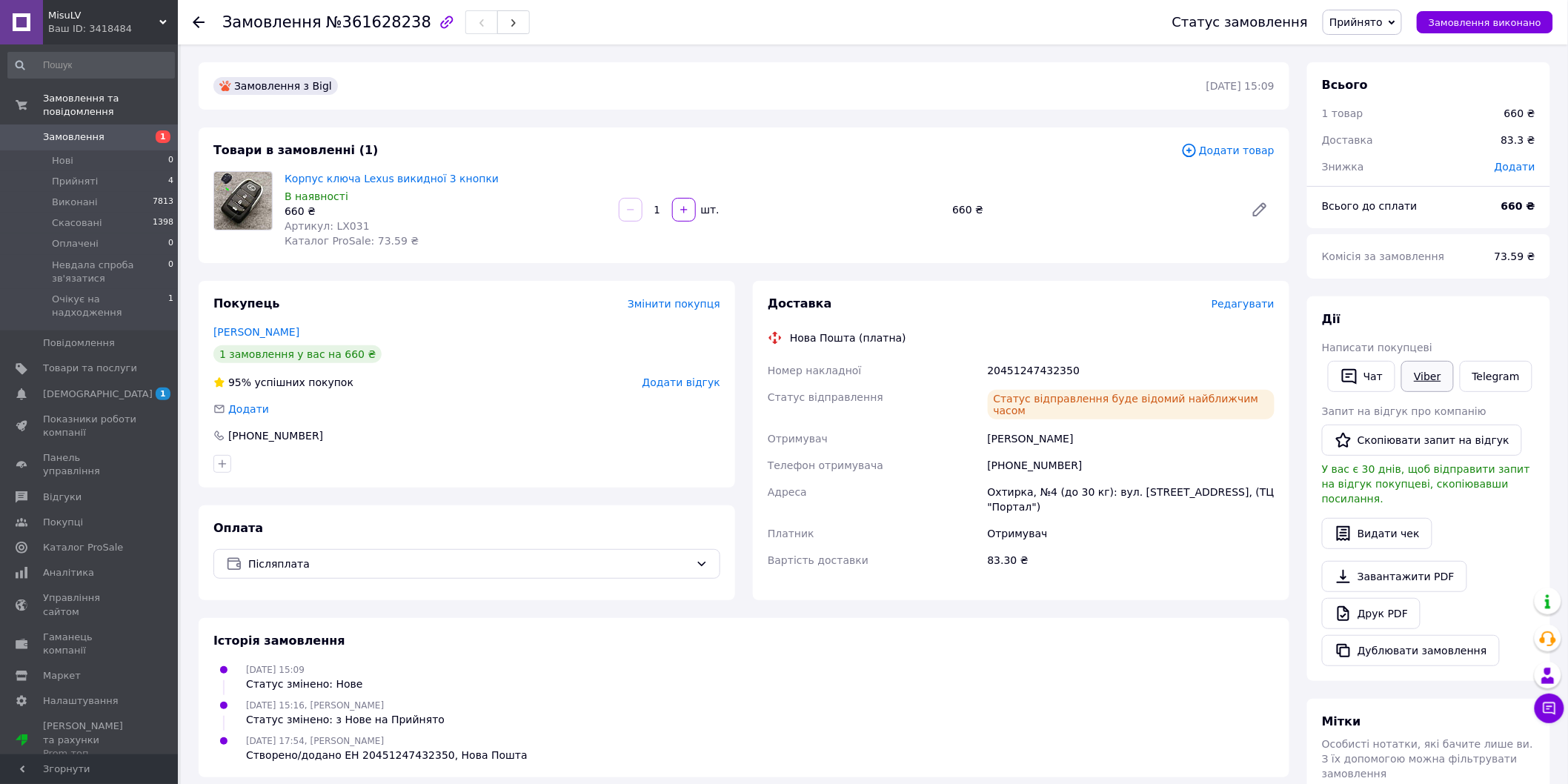
click at [1417, 380] on link "Viber" at bounding box center [1427, 377] width 52 height 31
click at [1228, 547] on div "83.30 ₴" at bounding box center [1131, 559] width 292 height 26
click at [128, 23] on div "Ваш ID: 3418484" at bounding box center [113, 29] width 130 height 14
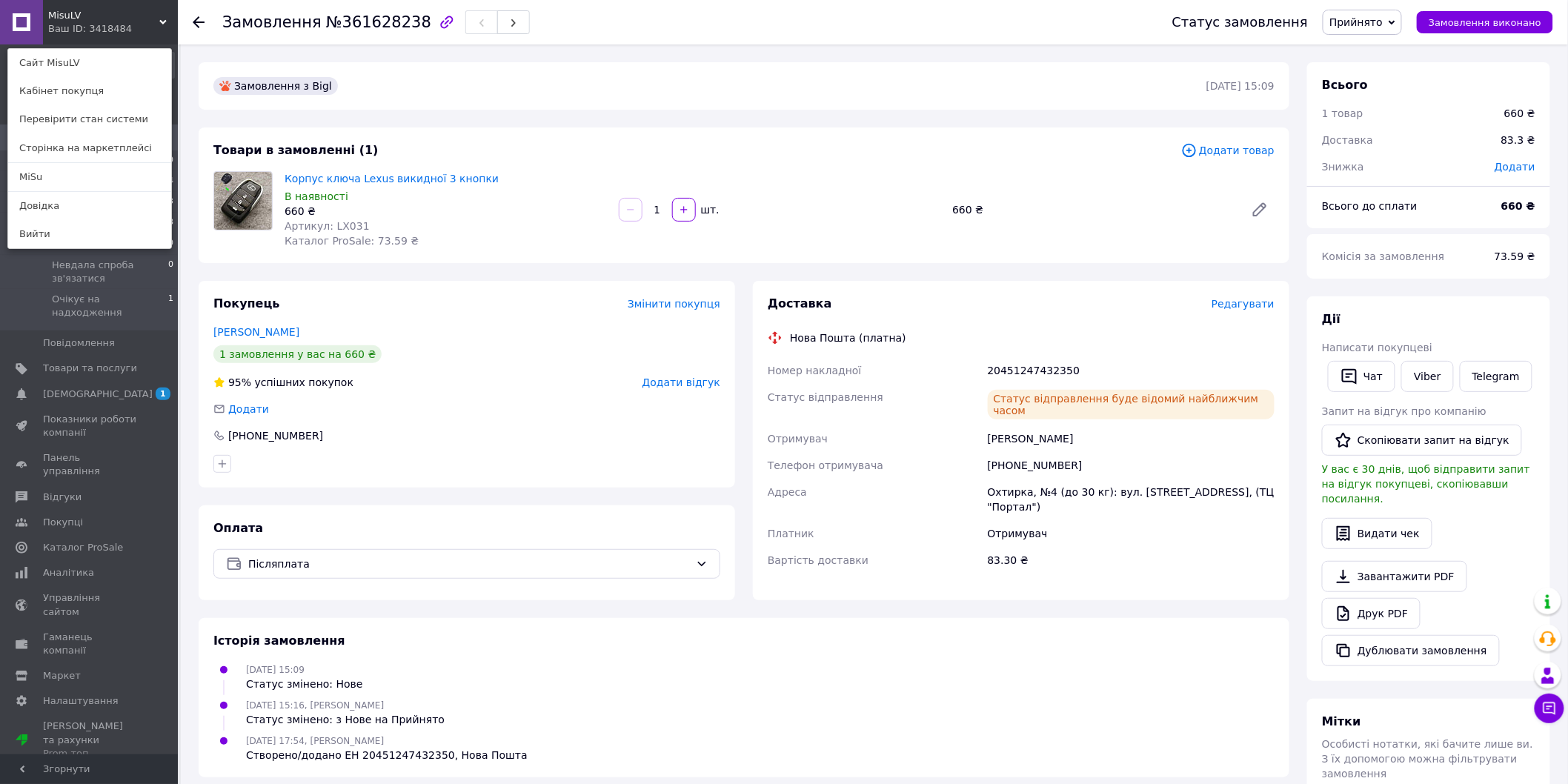
click at [616, 159] on div "Товари в замовленні (1)" at bounding box center [697, 150] width 967 height 17
click at [149, 11] on div "MisuLV Ваш ID: 3418484 Сайт MisuLV Кабінет покупця Перевірити стан системи Стор…" at bounding box center [88, 22] width 178 height 44
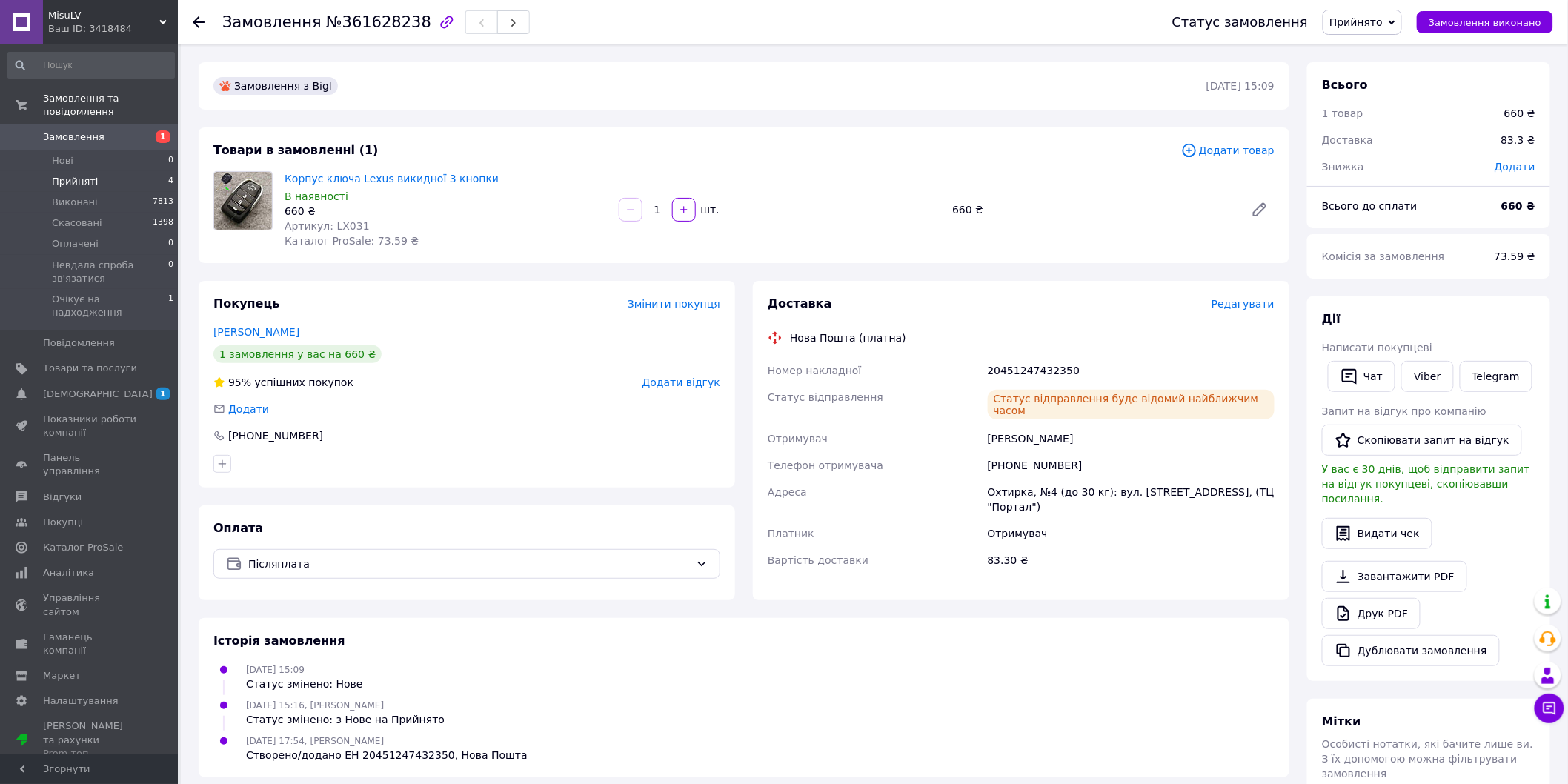
click at [106, 171] on li "Прийняті 4" at bounding box center [91, 181] width 183 height 21
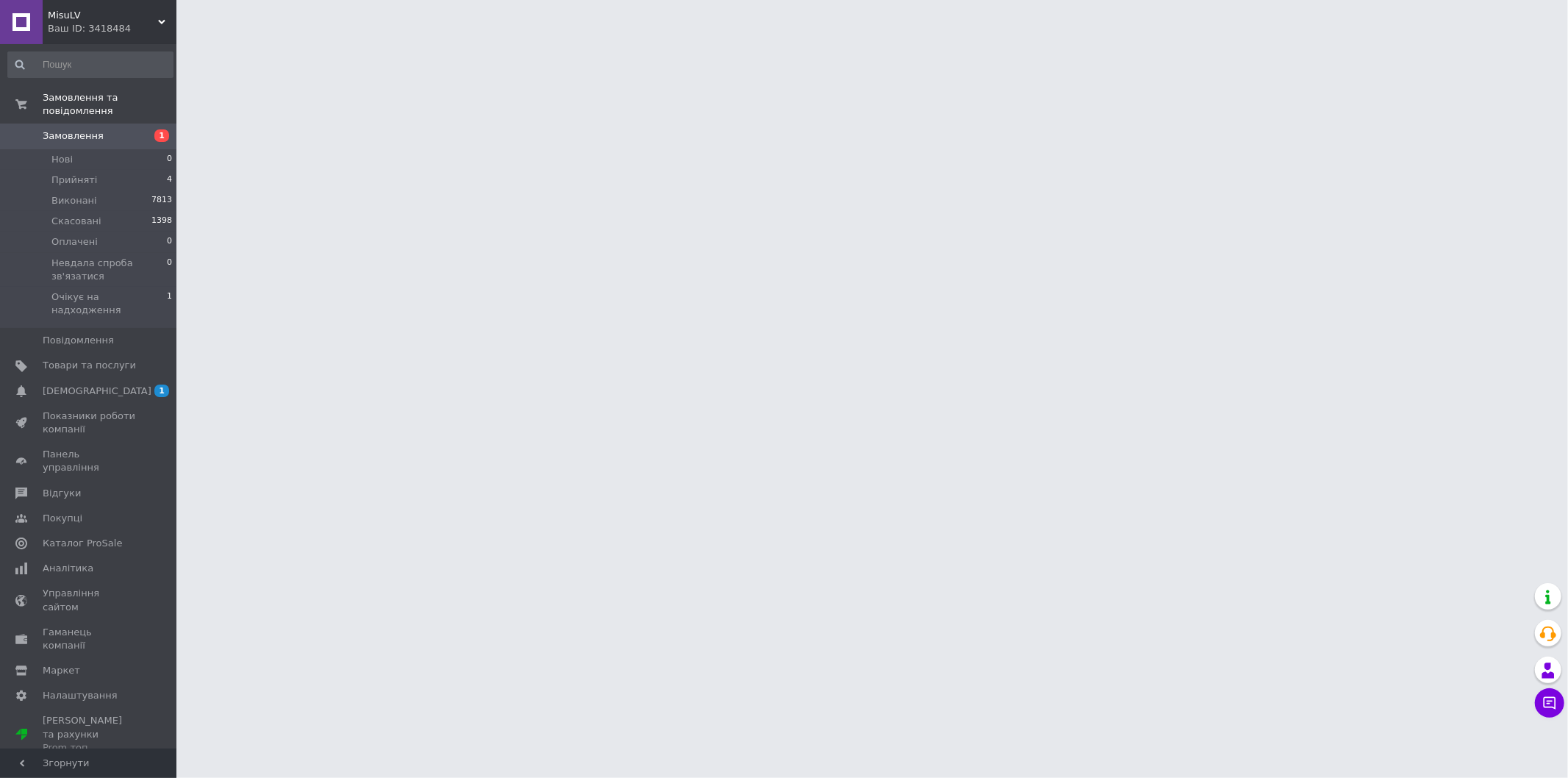
click at [141, 17] on span "MisuLV" at bounding box center [102, 16] width 110 height 14
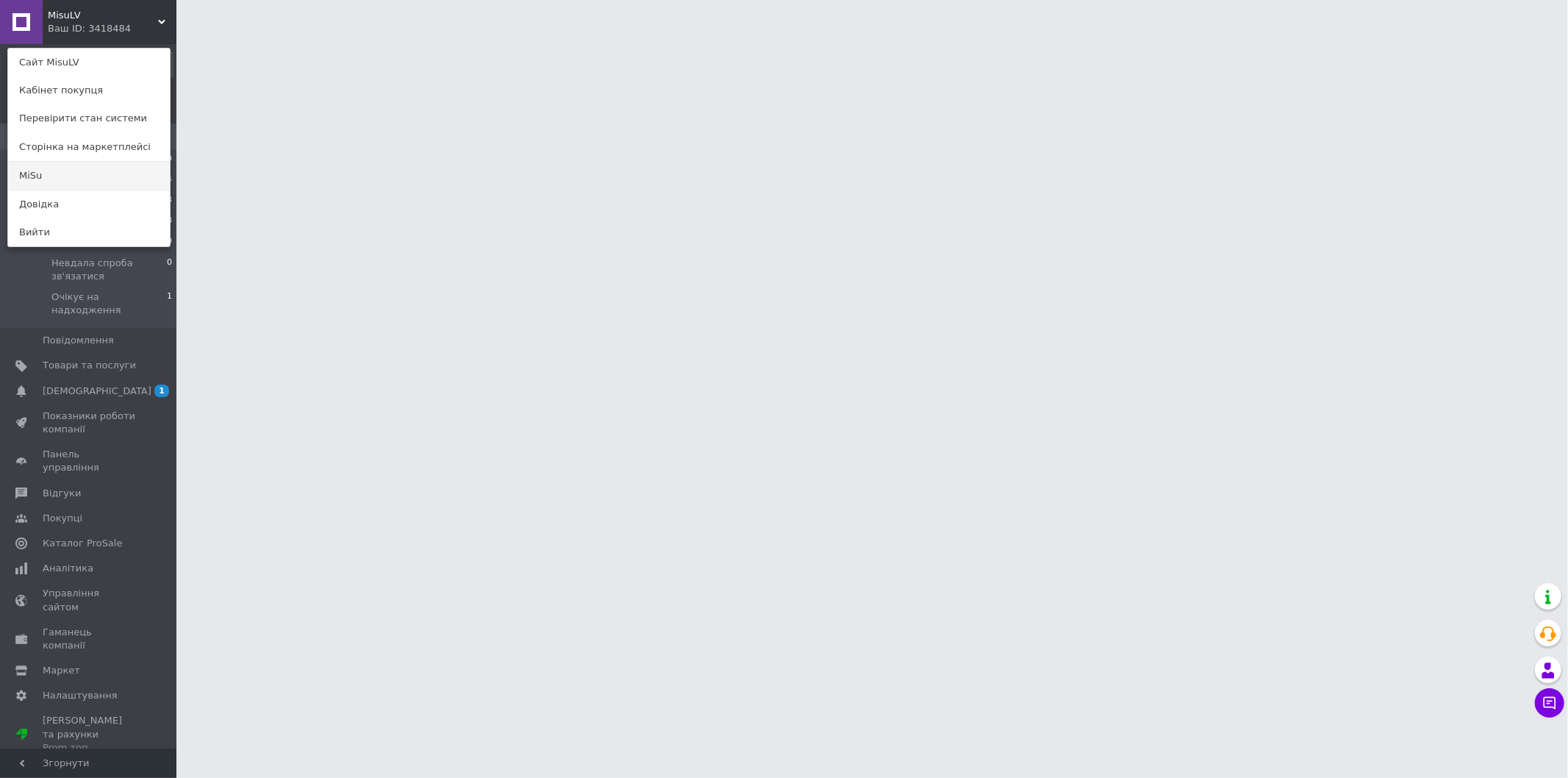
click at [82, 174] on link "MiSu" at bounding box center [89, 175] width 162 height 28
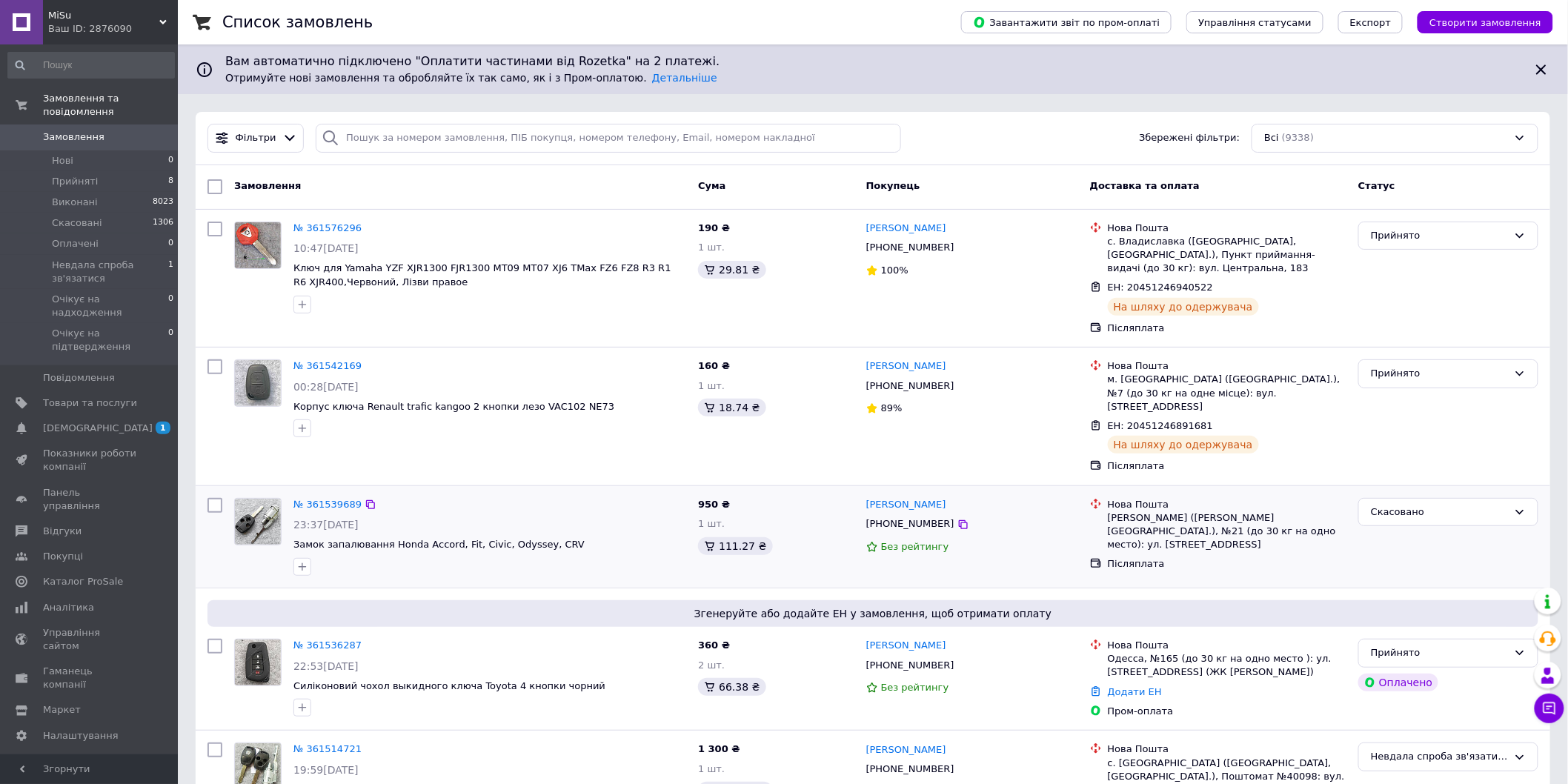
click at [1245, 565] on div "Нова Пошта Николаев (Николаевская обл.), №21 (до 30 кг на одно место): ул. Косм…" at bounding box center [1218, 536] width 268 height 89
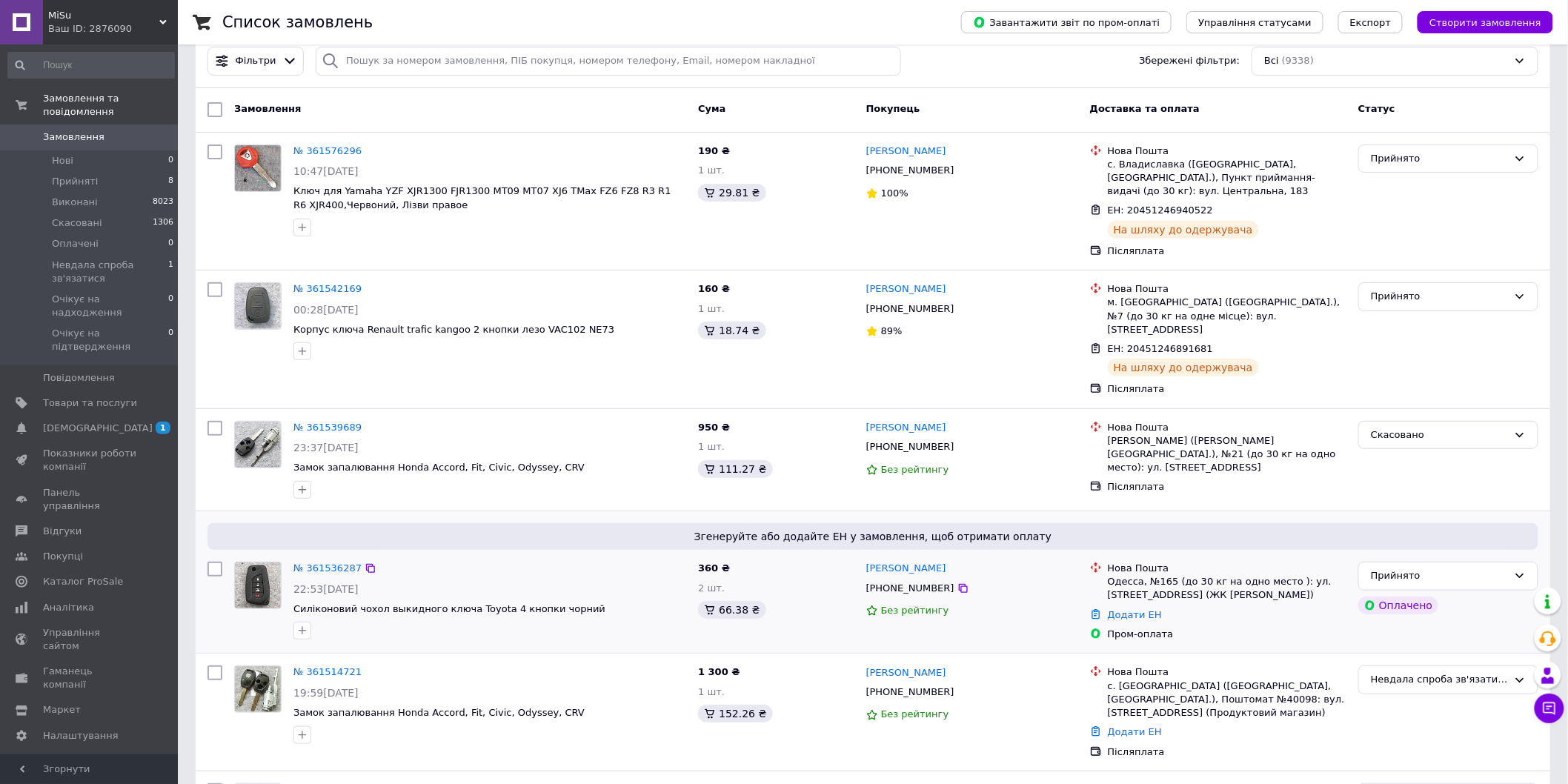
scroll to position [82, 0]
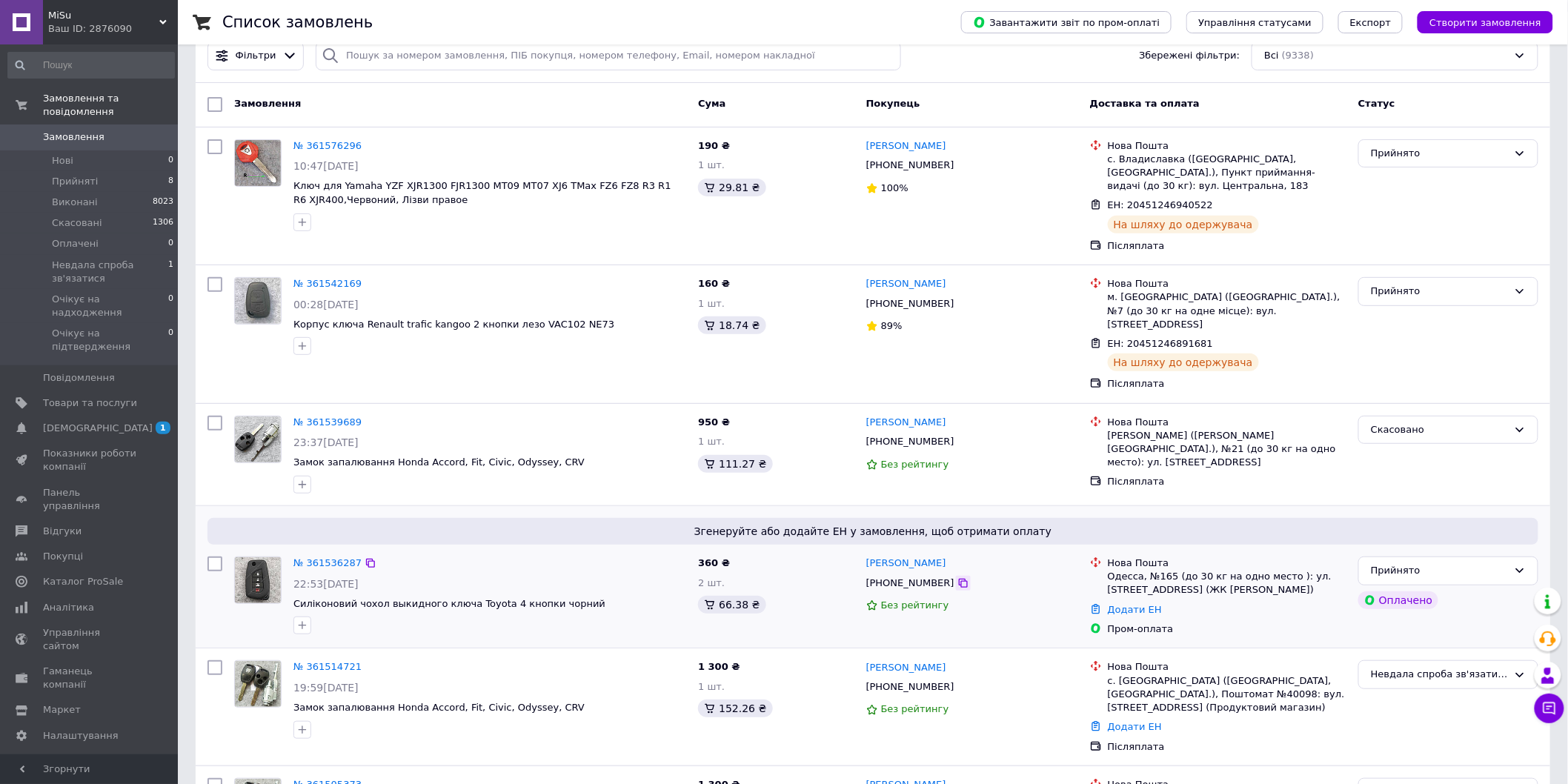
click at [958, 577] on icon at bounding box center [964, 583] width 12 height 12
drag, startPoint x: 876, startPoint y: 553, endPoint x: 869, endPoint y: 552, distance: 7.1
click at [869, 555] on div "Игорь Гриднев" at bounding box center [971, 563] width 215 height 17
copy link "Игорь Гриднев"
click at [1132, 570] on div "Одесса, №165 (до 30 кг на одно место ): ул. Длинная, 1А (ЖК Клаб Марин)" at bounding box center [1227, 583] width 238 height 26
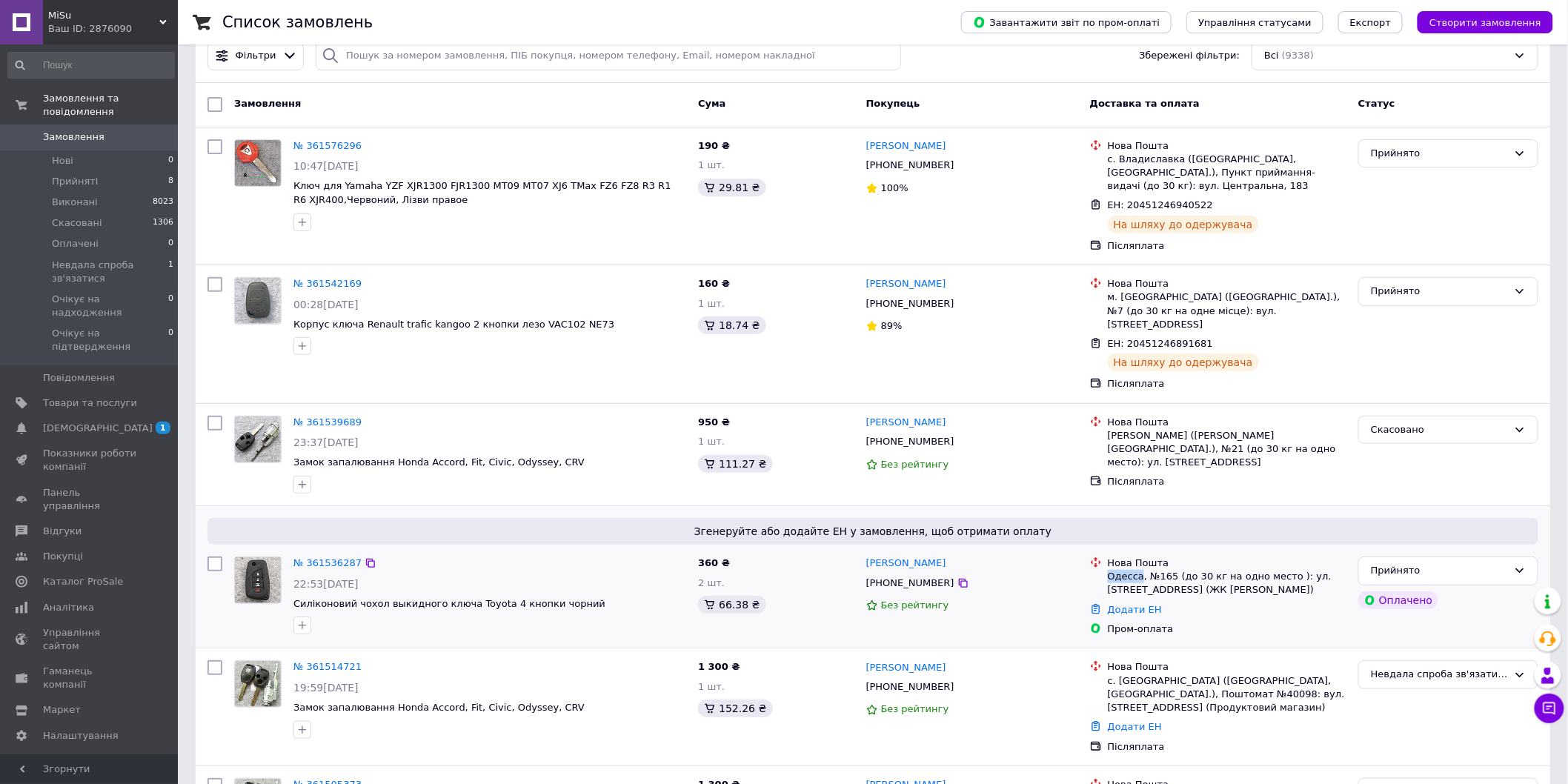
click at [1132, 570] on div "Одесса, №165 (до 30 кг на одно место ): ул. Длинная, 1А (ЖК Клаб Марин)" at bounding box center [1227, 583] width 238 height 26
copy div "Одесса"
click at [1139, 603] on link "Додати ЕН" at bounding box center [1134, 608] width 54 height 11
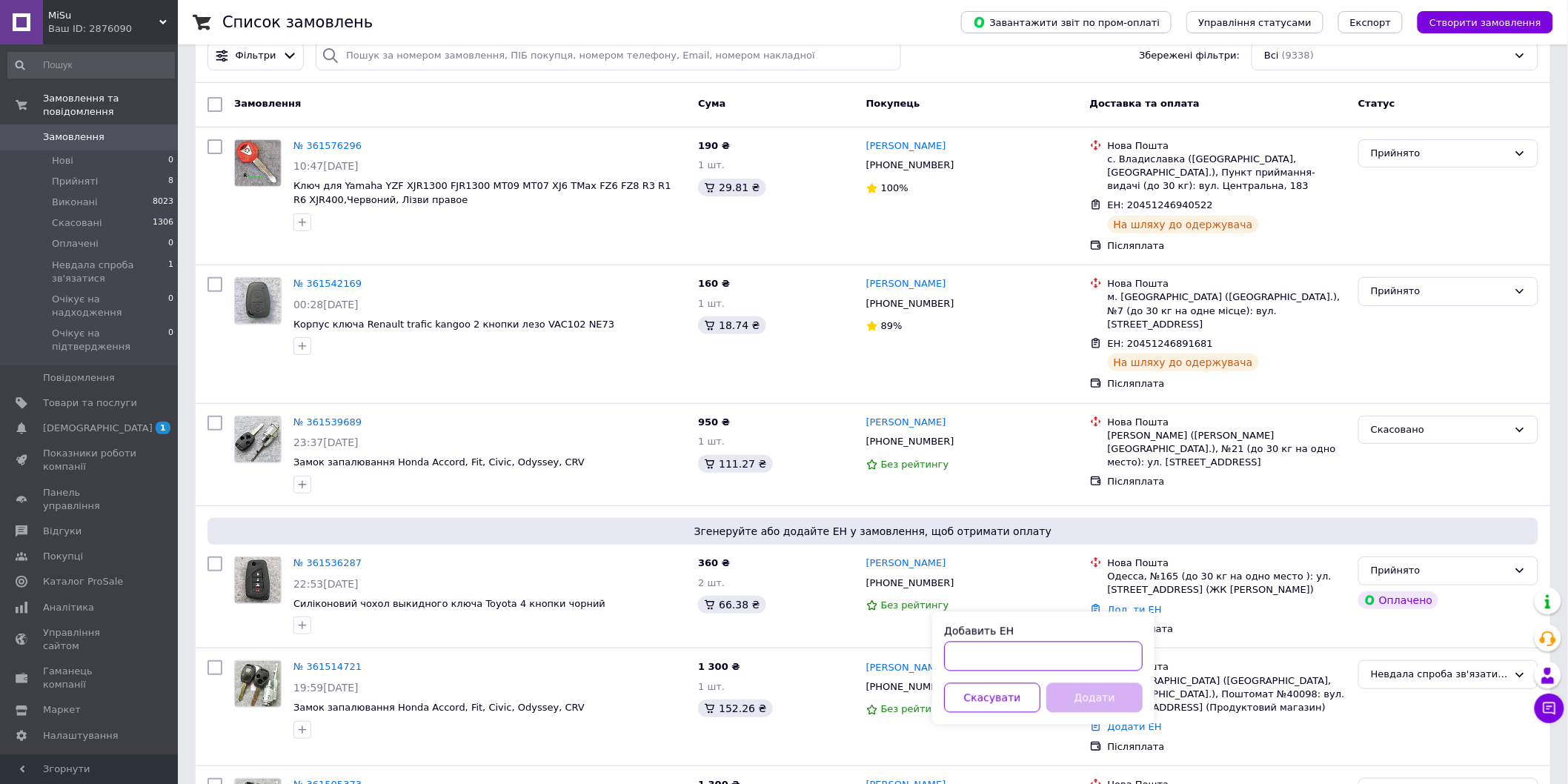
click at [1033, 649] on input "Добавить ЕН" at bounding box center [1043, 656] width 198 height 29
paste input "20451247434828"
type input "20451247434828"
click at [1126, 697] on button "Додати" at bounding box center [1094, 698] width 96 height 29
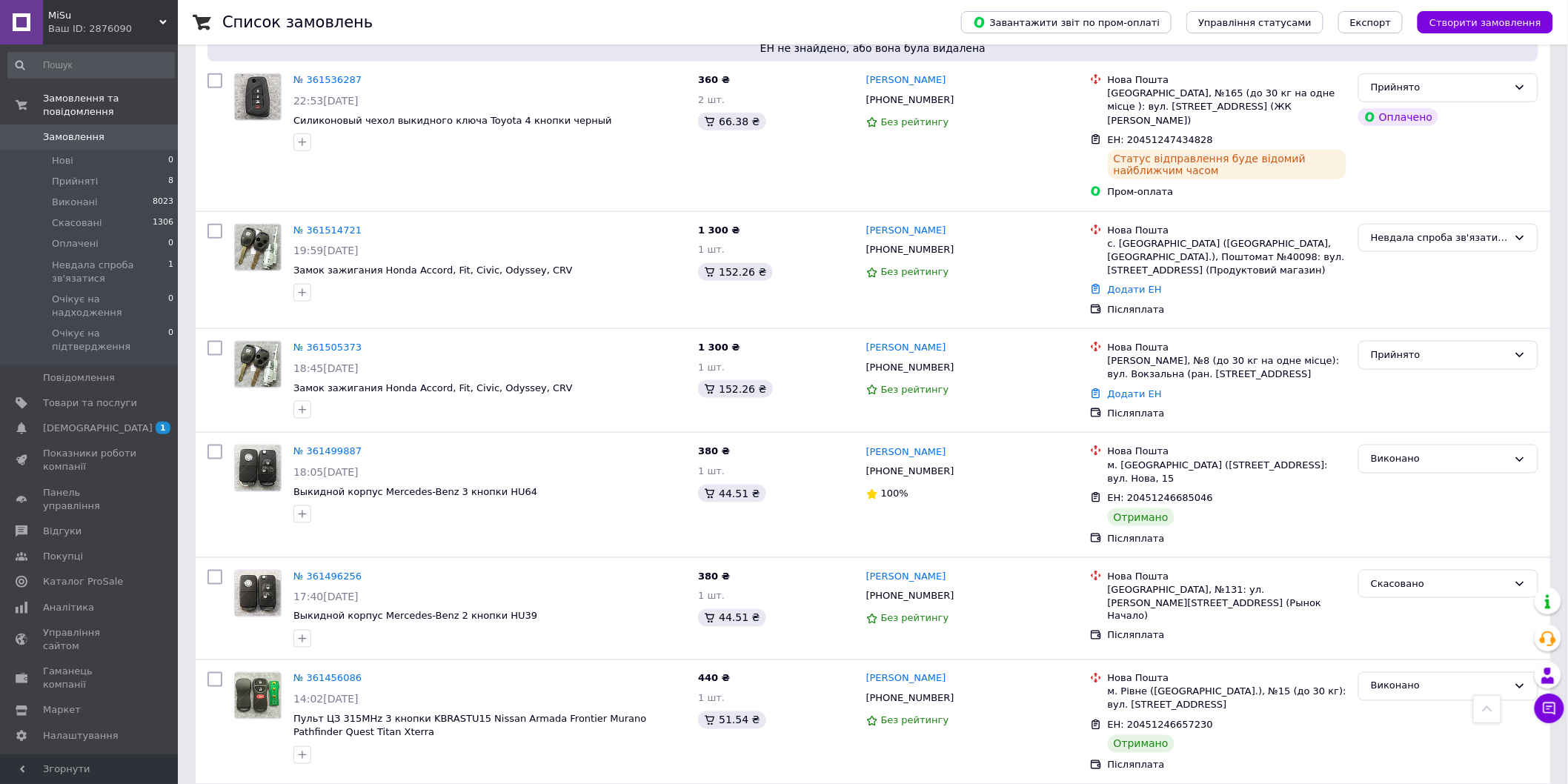
scroll to position [580, 0]
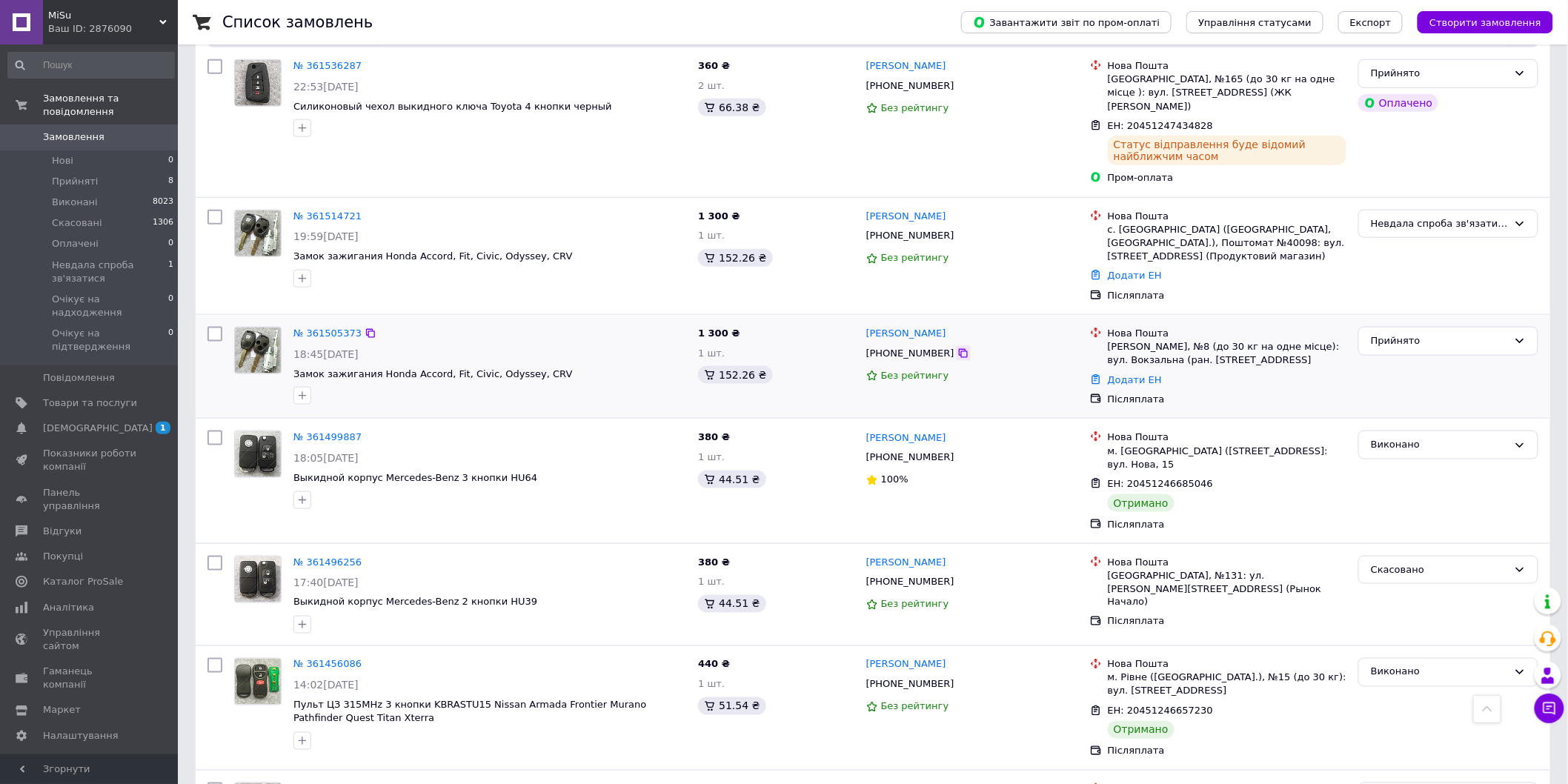
click at [959, 349] on icon at bounding box center [963, 353] width 9 height 9
drag, startPoint x: 922, startPoint y: 305, endPoint x: 855, endPoint y: 309, distance: 67.1
click at [855, 321] on div "№ 361505373 18:45, 11.09.2025 Замок зажигания Honda Accord, Fit, Civic, Odyssey…" at bounding box center [872, 366] width 1342 height 91
click at [968, 326] on div "Олег Дудник" at bounding box center [971, 334] width 215 height 17
drag, startPoint x: 952, startPoint y: 304, endPoint x: 868, endPoint y: 307, distance: 84.1
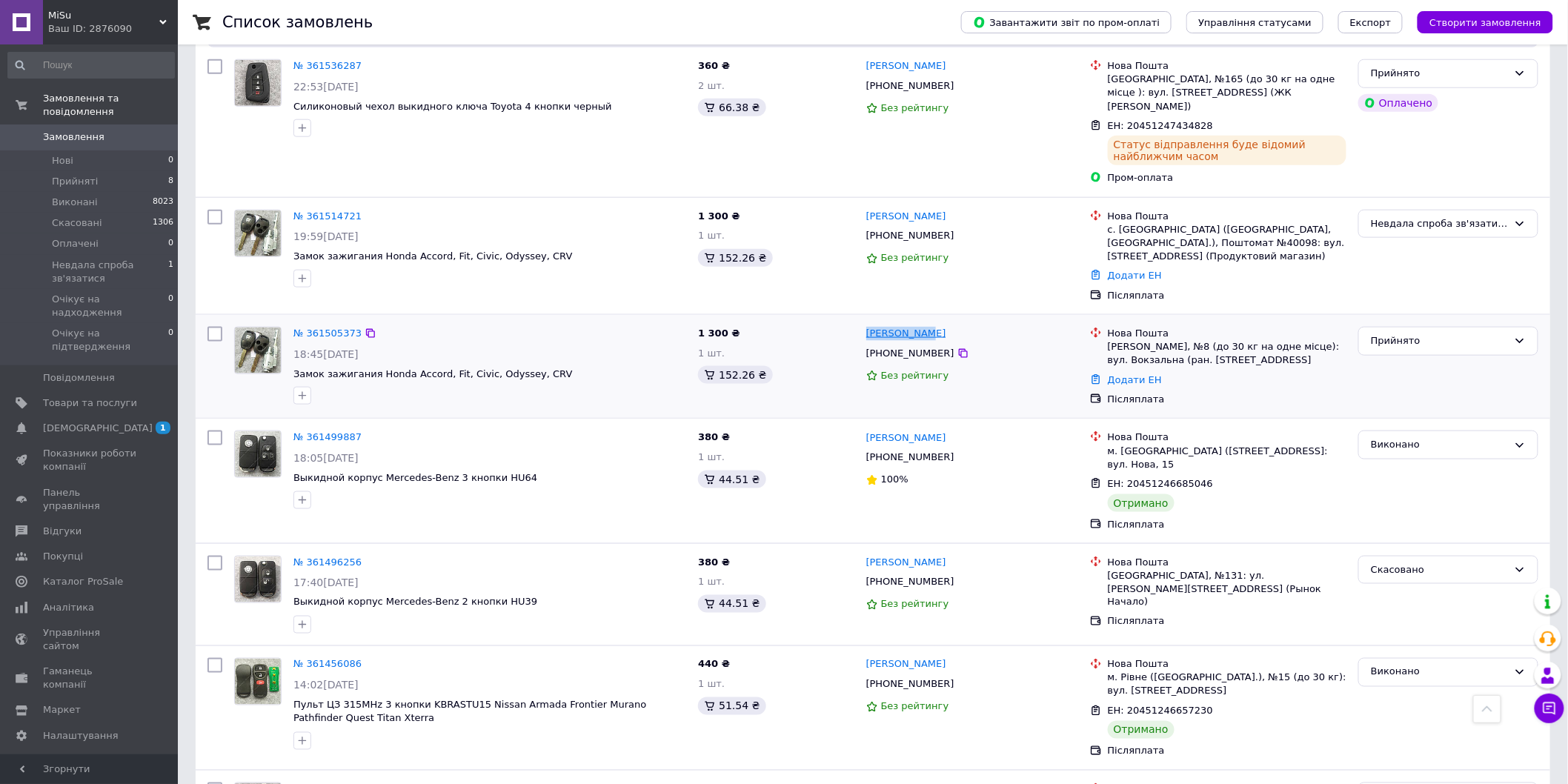
click at [868, 326] on div "Олег Дудник" at bounding box center [971, 334] width 215 height 17
copy link "Олег Дудник"
click at [1151, 340] on div "Кропивницький, №8 (до 30 кг на одне місце): вул. Вокзальна (ран. Жовтневої Рево…" at bounding box center [1227, 353] width 238 height 26
copy div "Кропивницький"
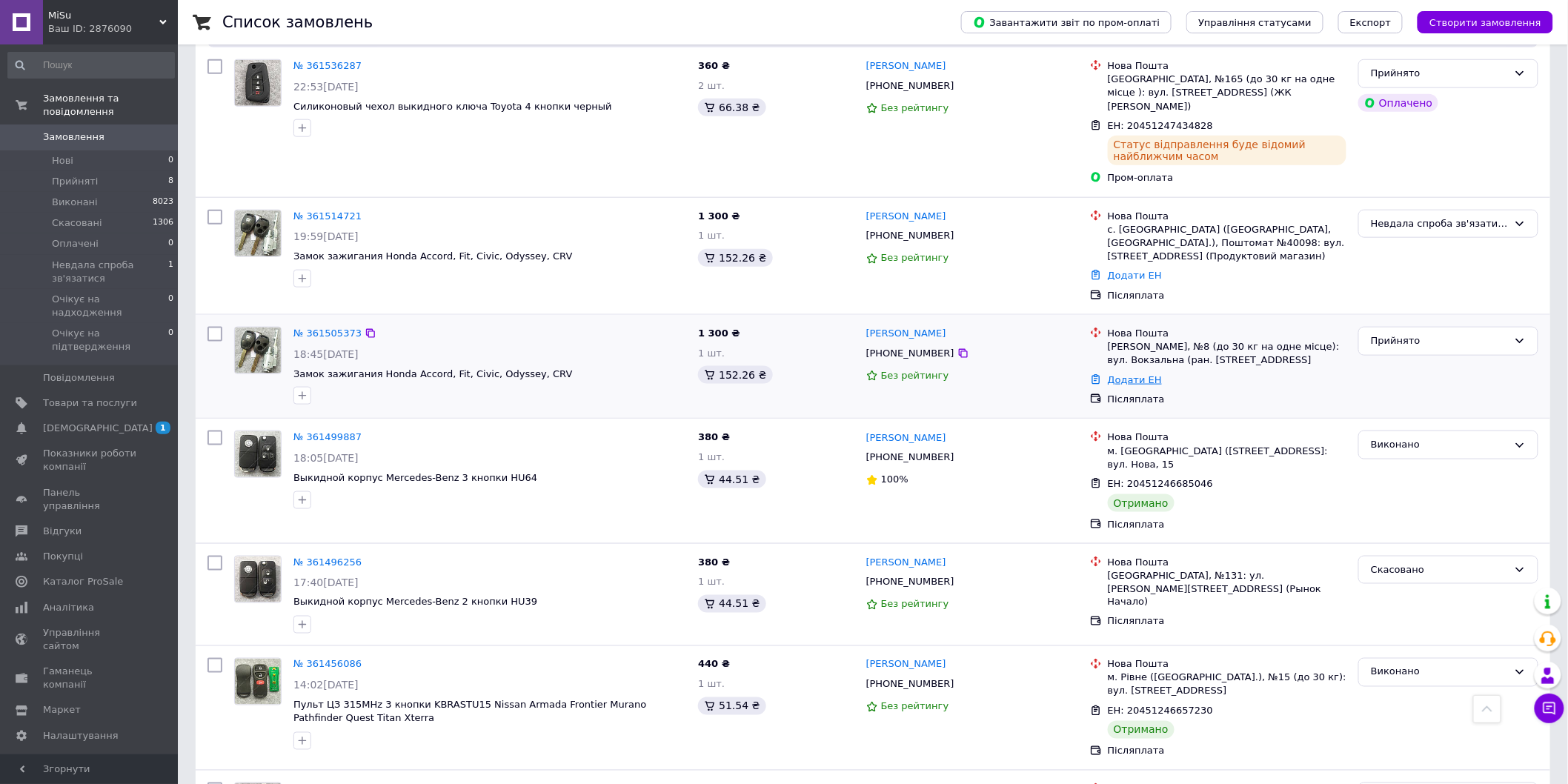
click at [1127, 374] on link "Додати ЕН" at bounding box center [1134, 379] width 54 height 11
click at [1095, 407] on input "Добавить ЕН" at bounding box center [1043, 413] width 198 height 29
paste input "20451247436532"
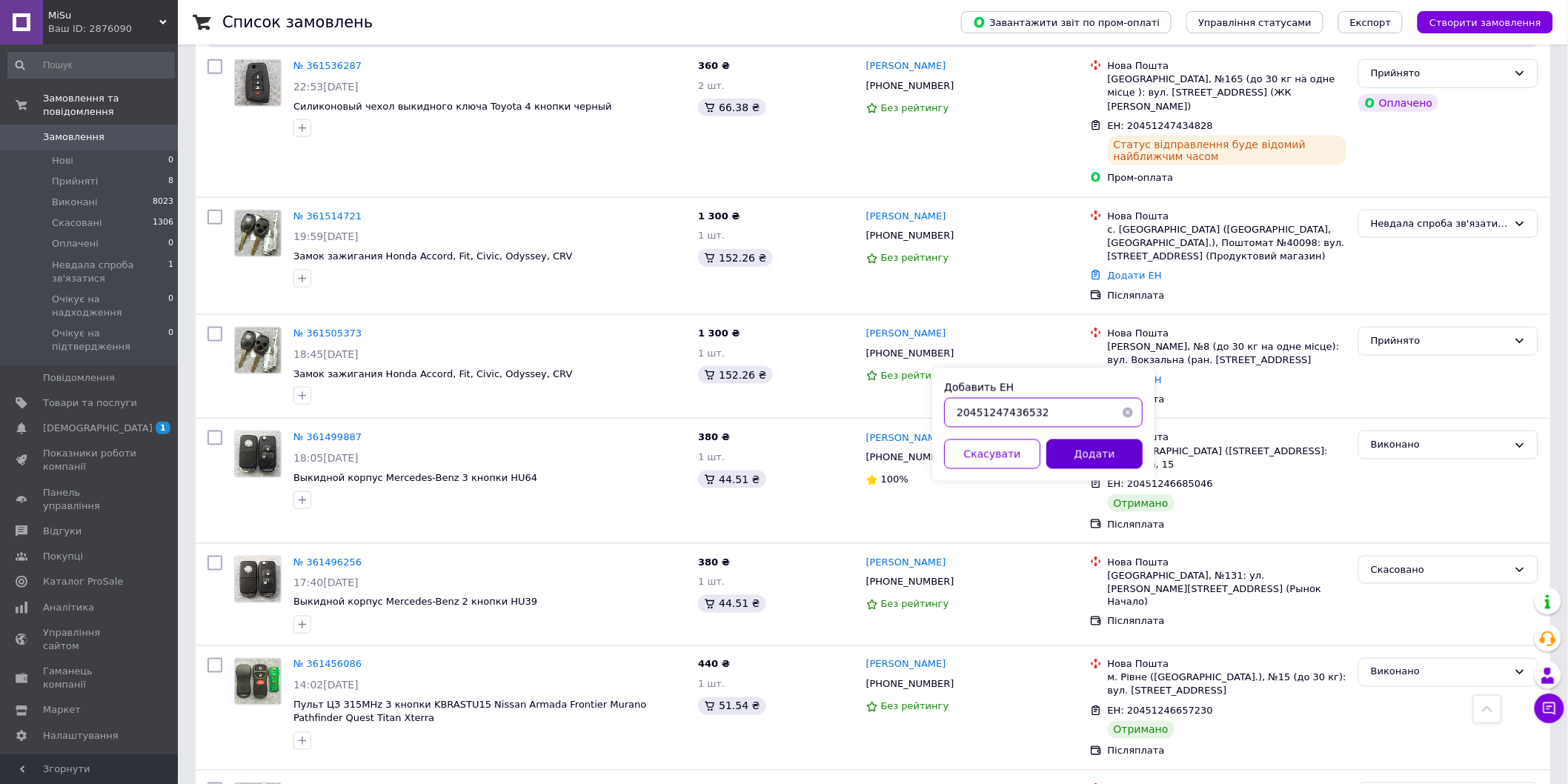
type input "20451247436532"
click at [1099, 458] on button "Додати" at bounding box center [1094, 454] width 96 height 29
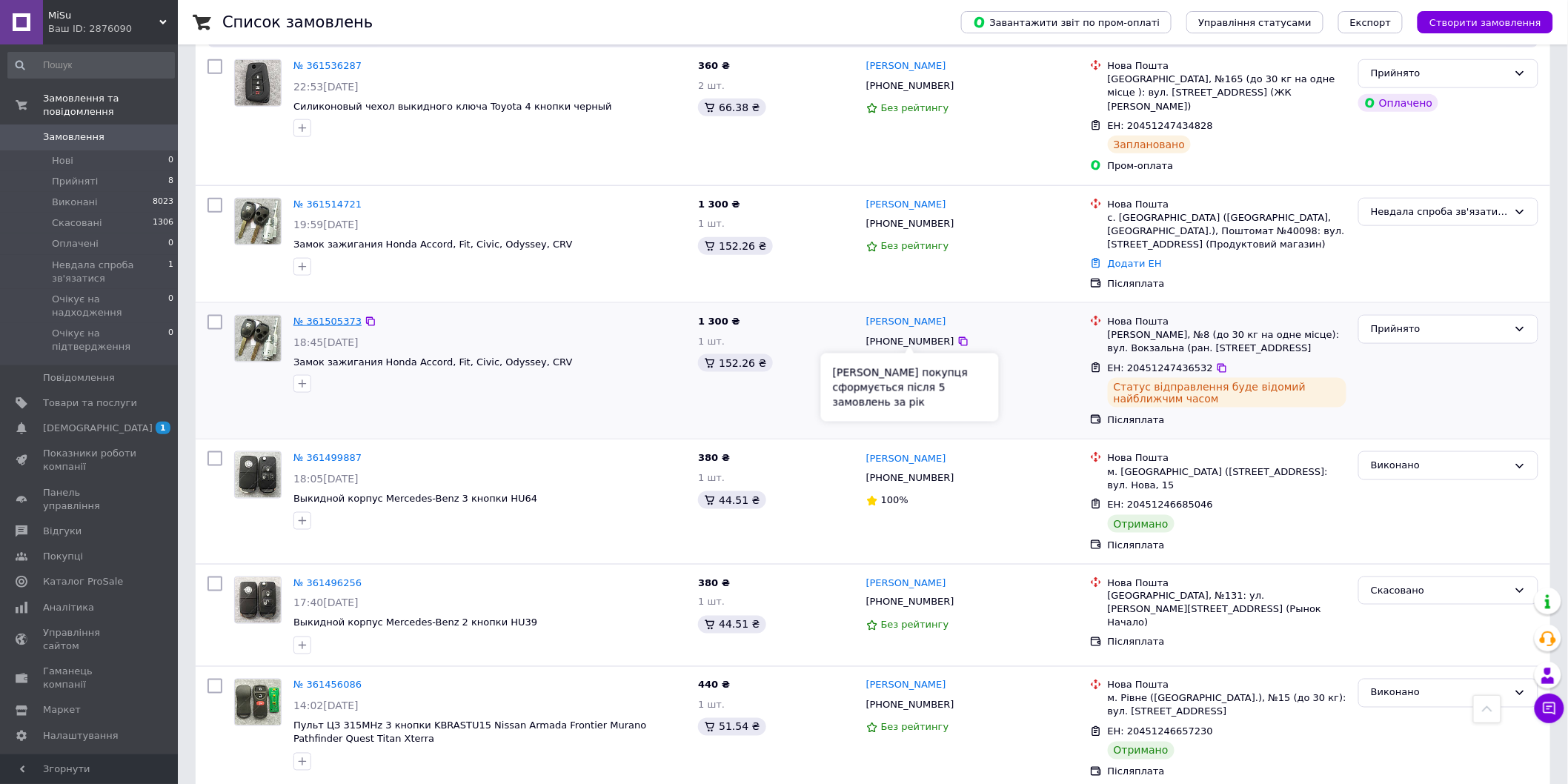
click at [321, 316] on link "№ 361505373" at bounding box center [327, 321] width 68 height 11
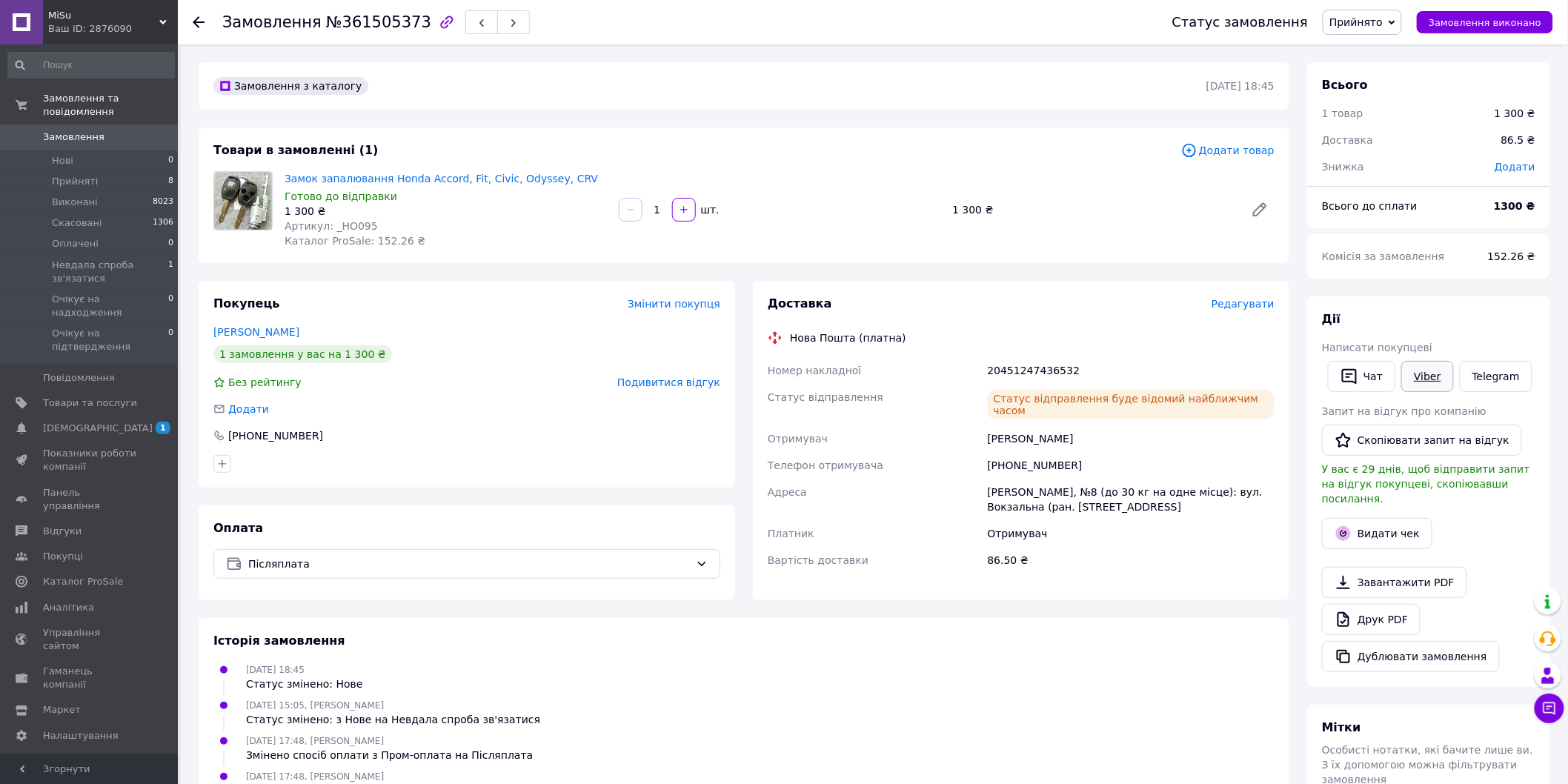
click at [1431, 376] on link "Viber" at bounding box center [1427, 377] width 52 height 31
click at [1249, 633] on div "Історія замовлення" at bounding box center [743, 641] width 1061 height 17
click at [192, 21] on icon at bounding box center [198, 23] width 12 height 12
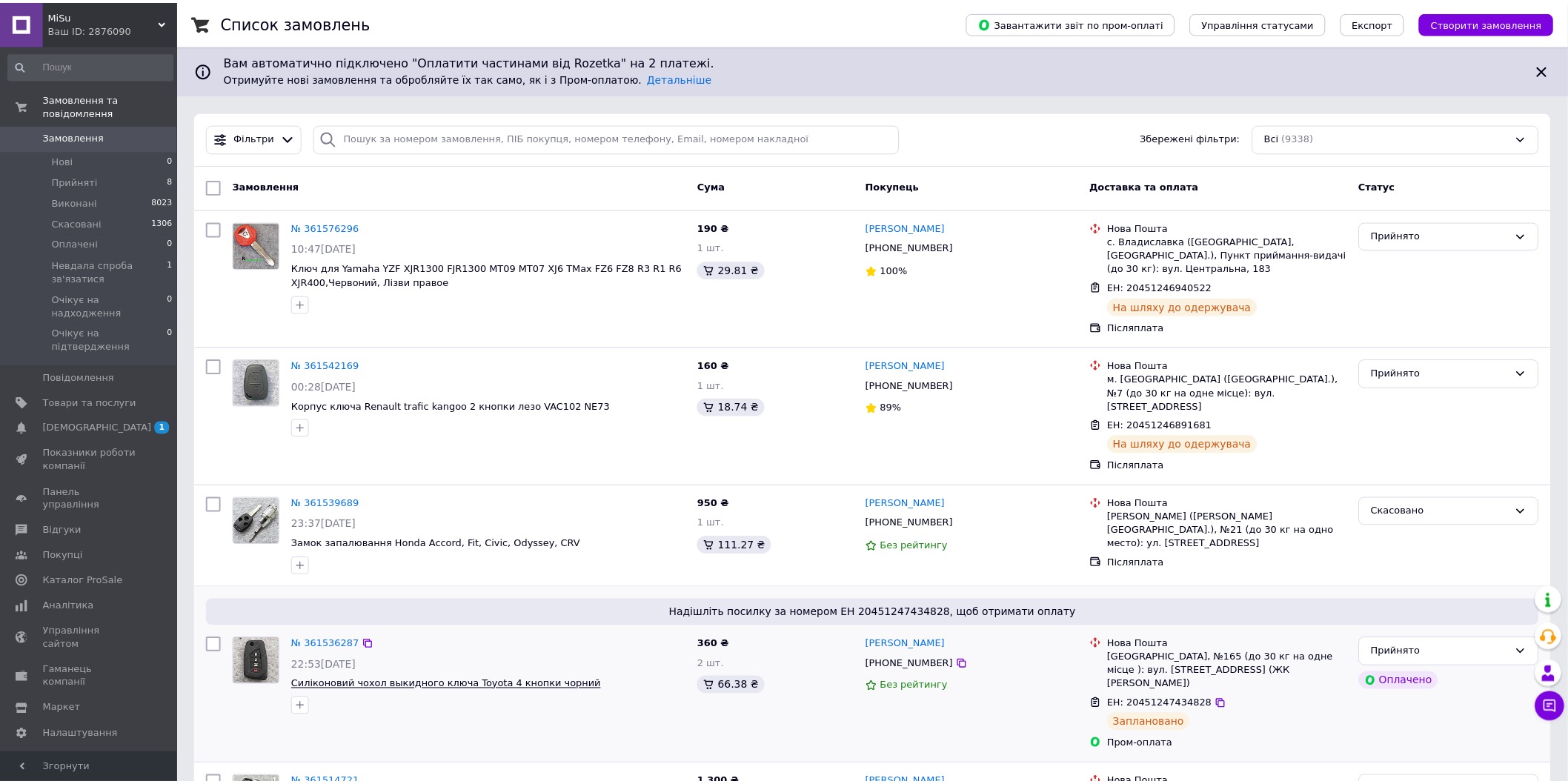
scroll to position [165, 0]
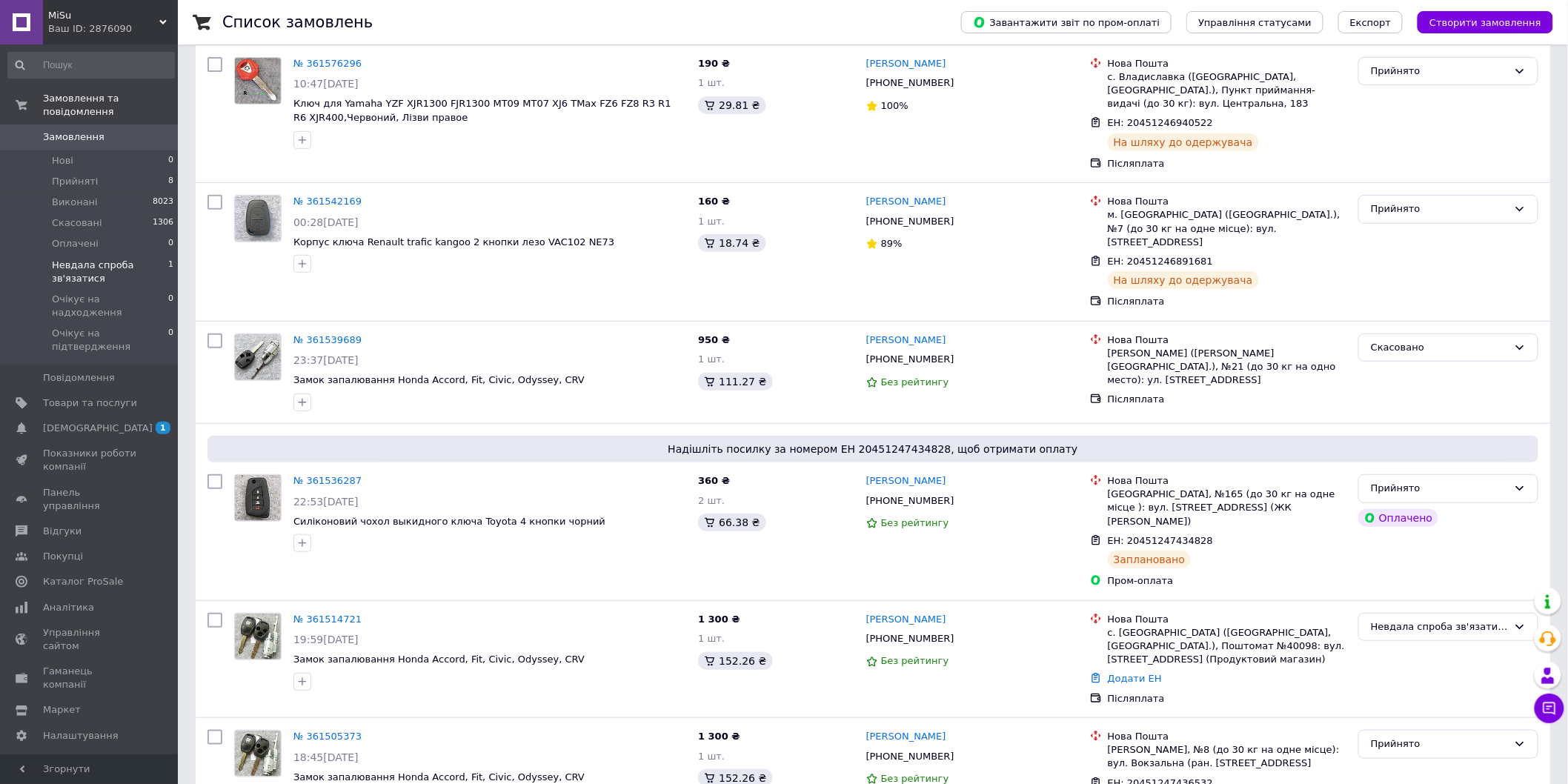
click at [127, 265] on span "Невдала спроба зв'язатися" at bounding box center [110, 272] width 117 height 26
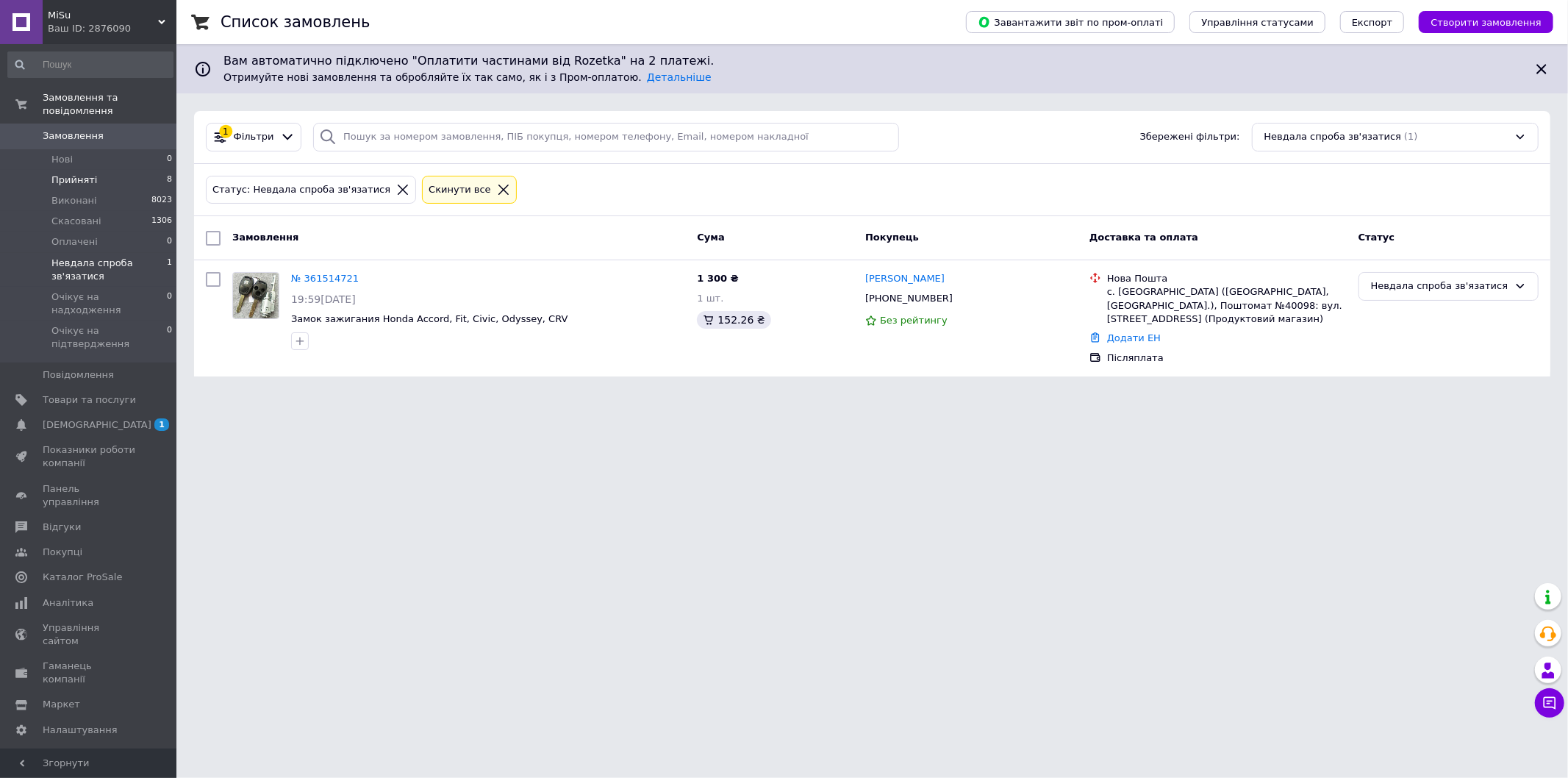
click at [114, 169] on li "Прийняті 8" at bounding box center [91, 179] width 181 height 20
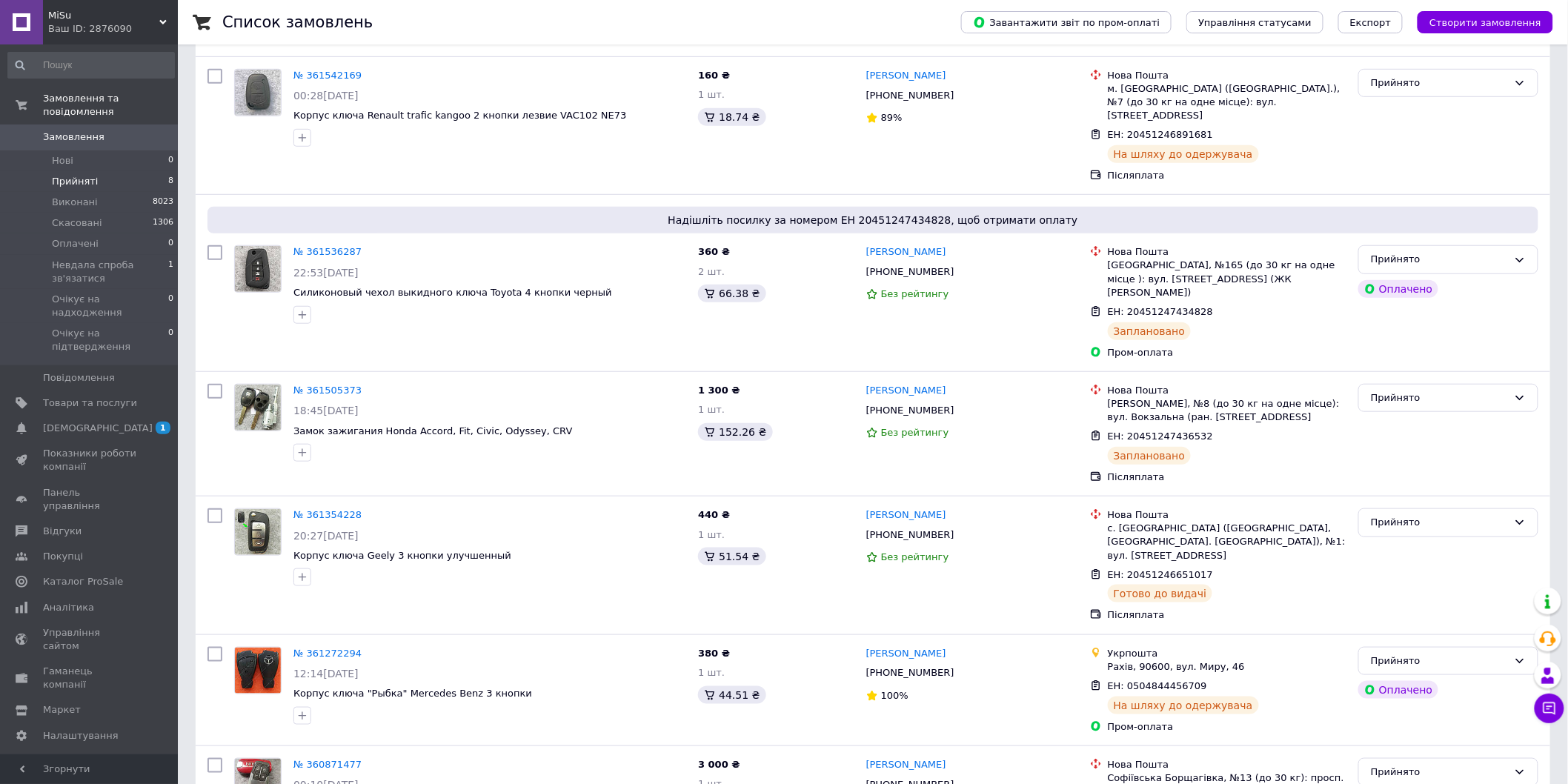
scroll to position [351, 0]
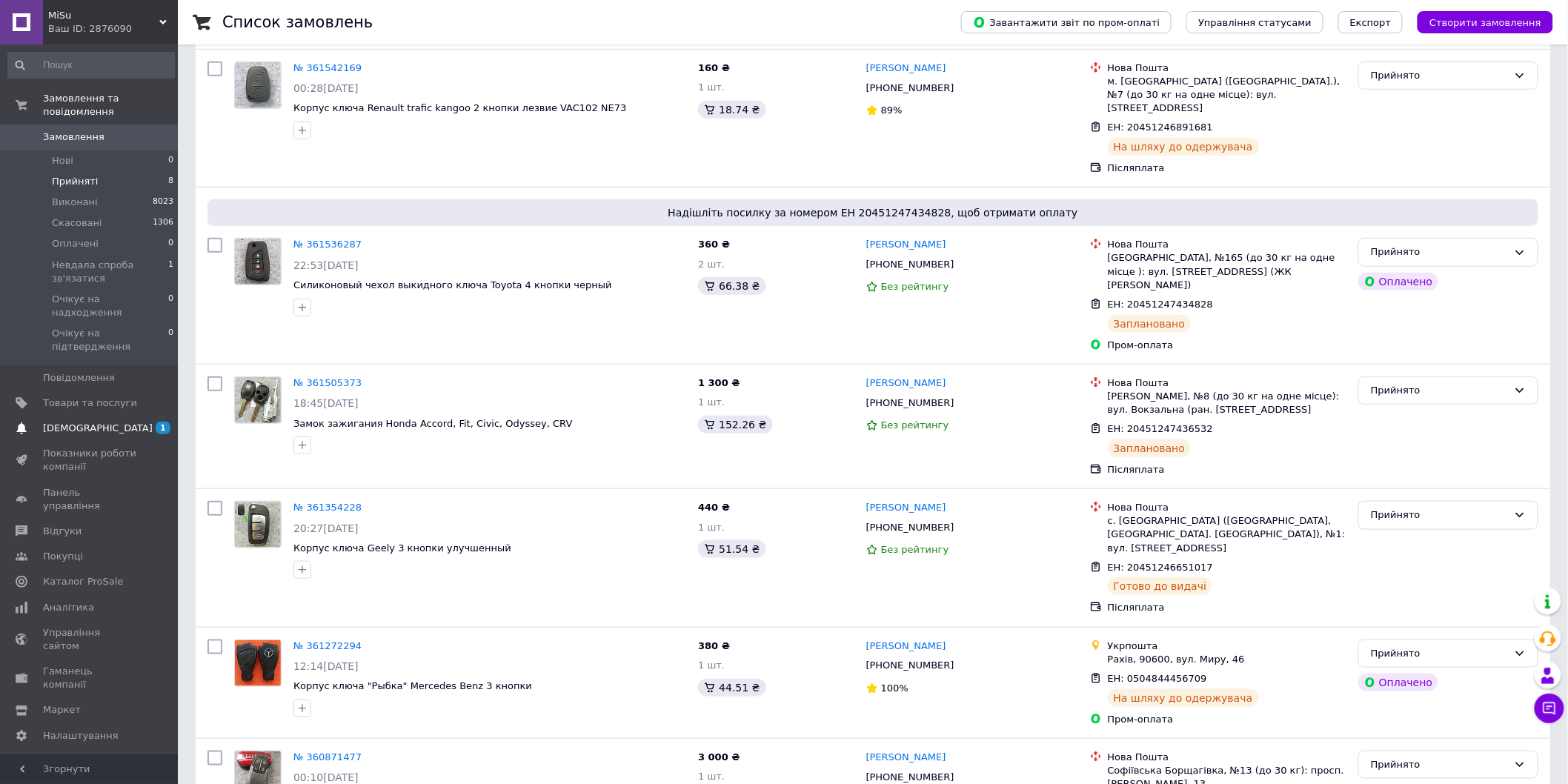
click at [138, 422] on span "1 0" at bounding box center [158, 429] width 41 height 14
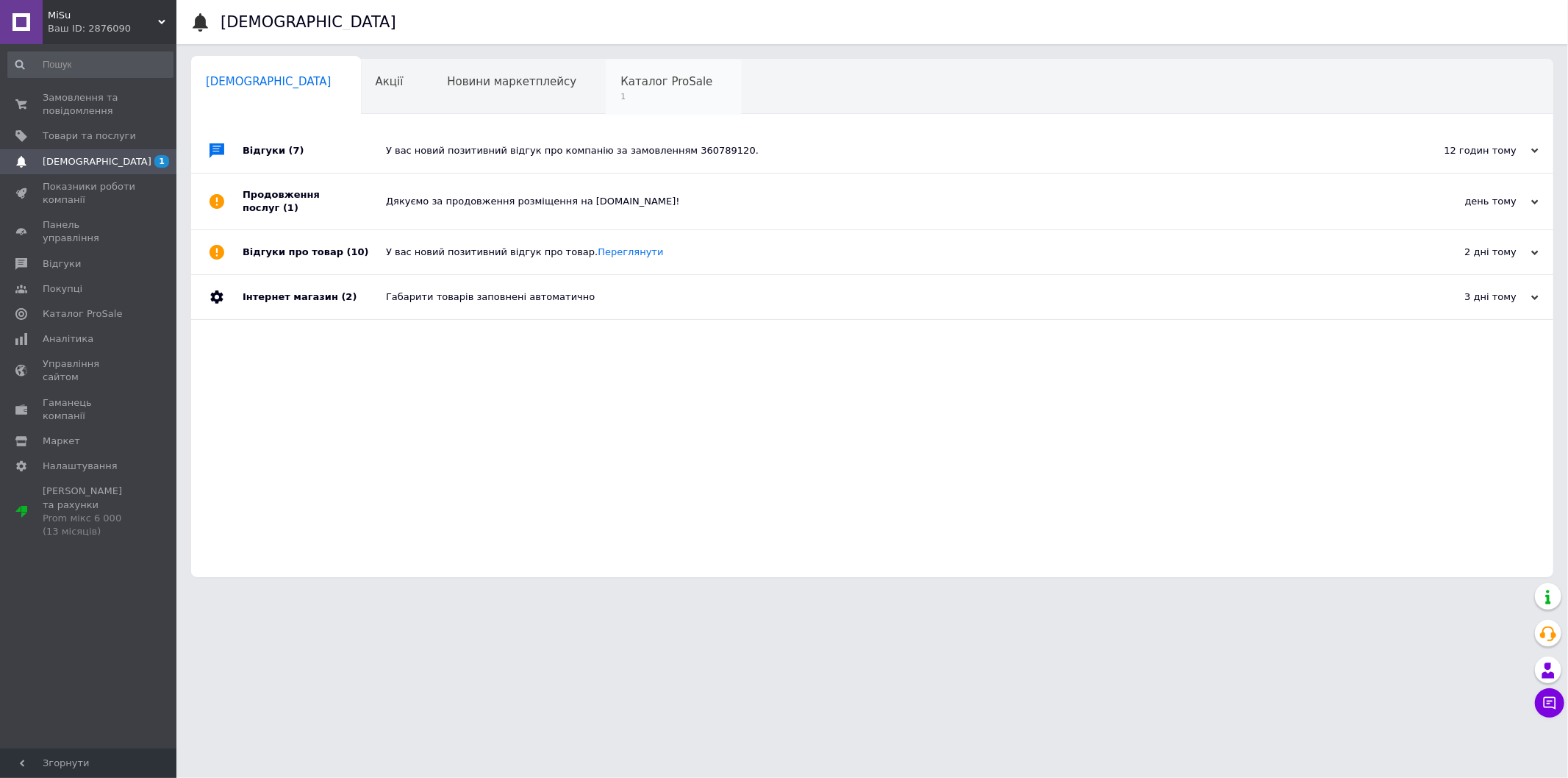
click at [605, 67] on div "Каталог ProSale 1" at bounding box center [674, 87] width 136 height 56
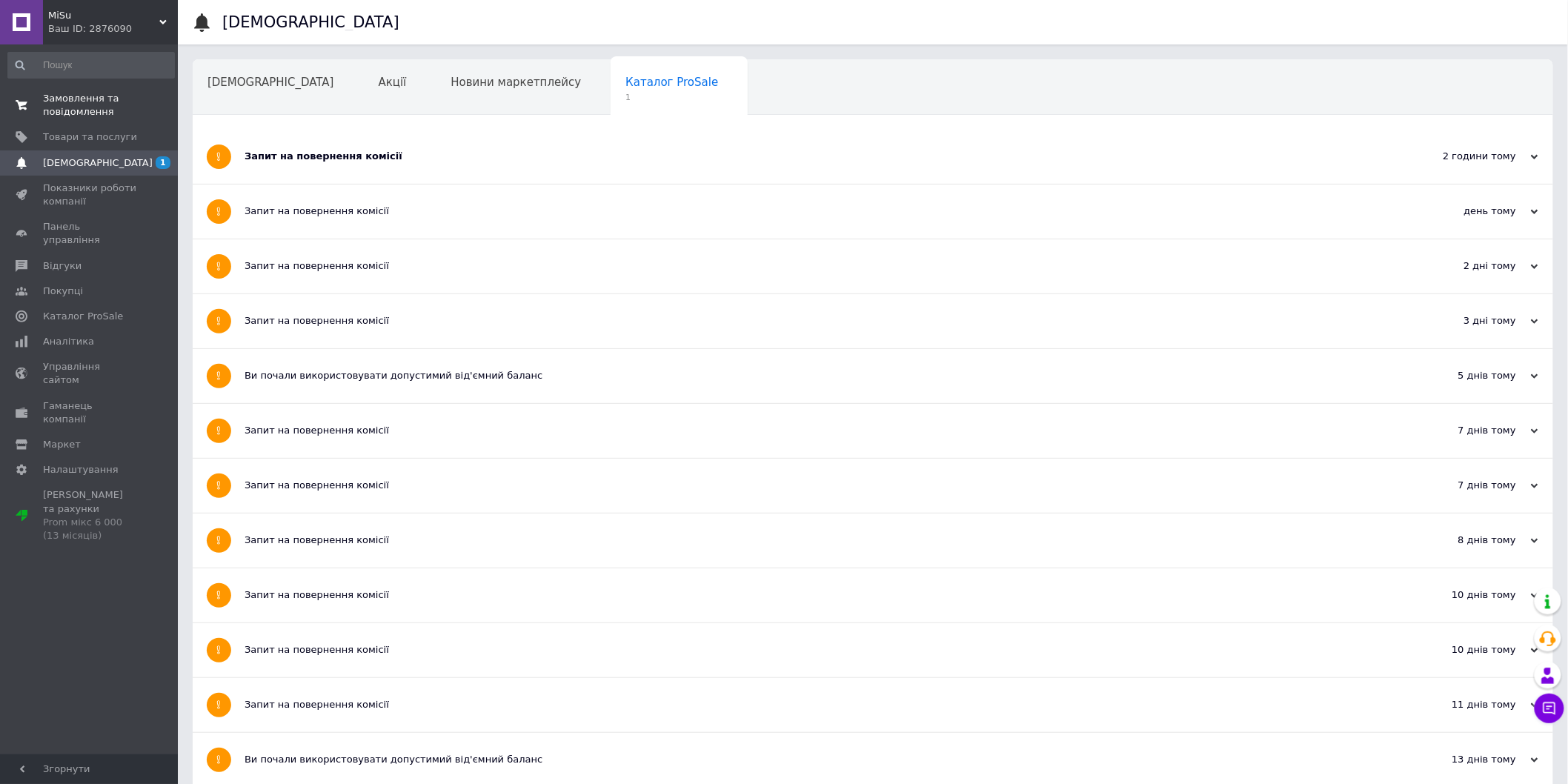
click at [110, 102] on span "Замовлення та повідомлення" at bounding box center [90, 105] width 94 height 26
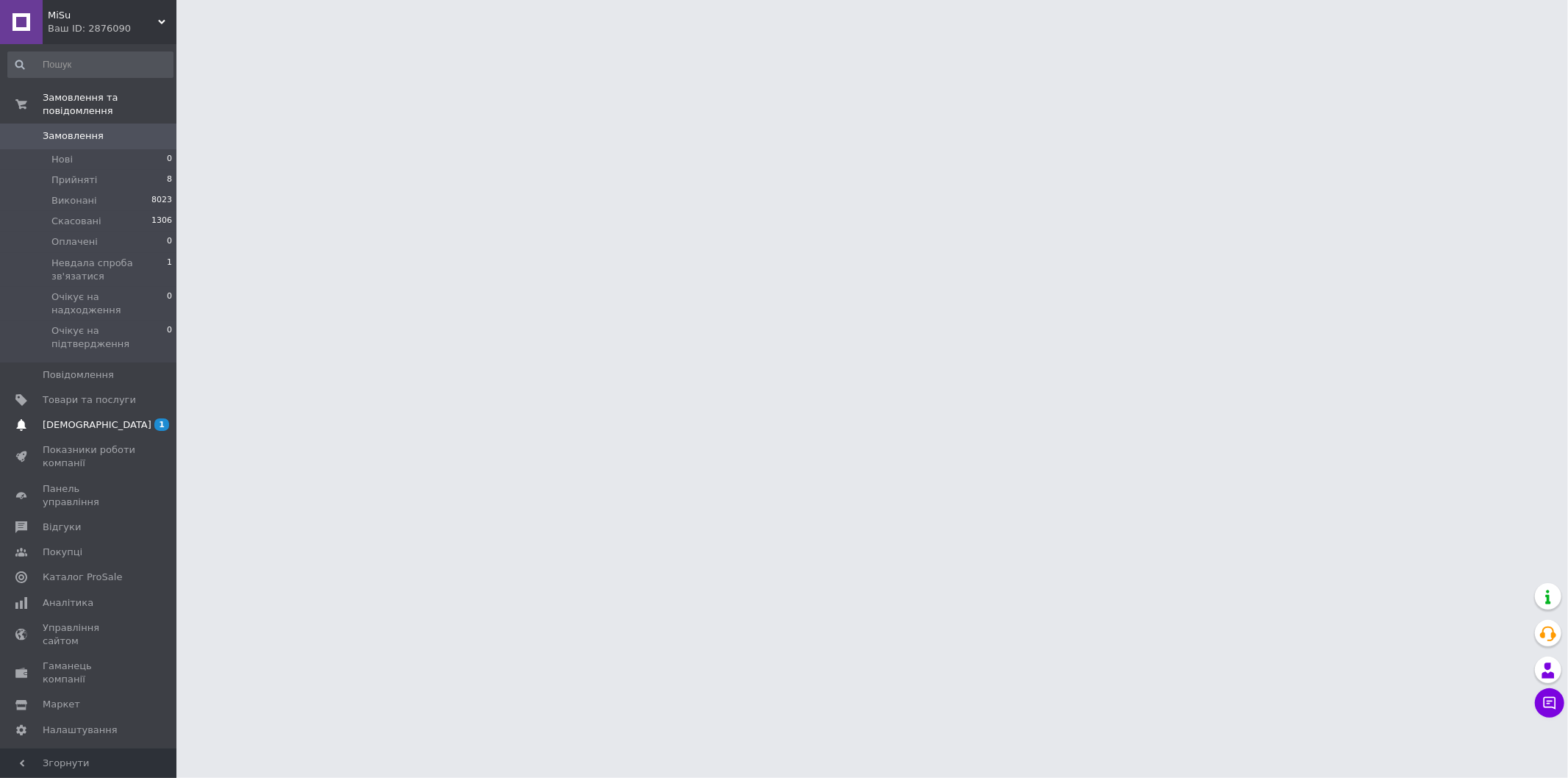
click at [91, 413] on link "Сповіщення 1" at bounding box center [91, 426] width 181 height 25
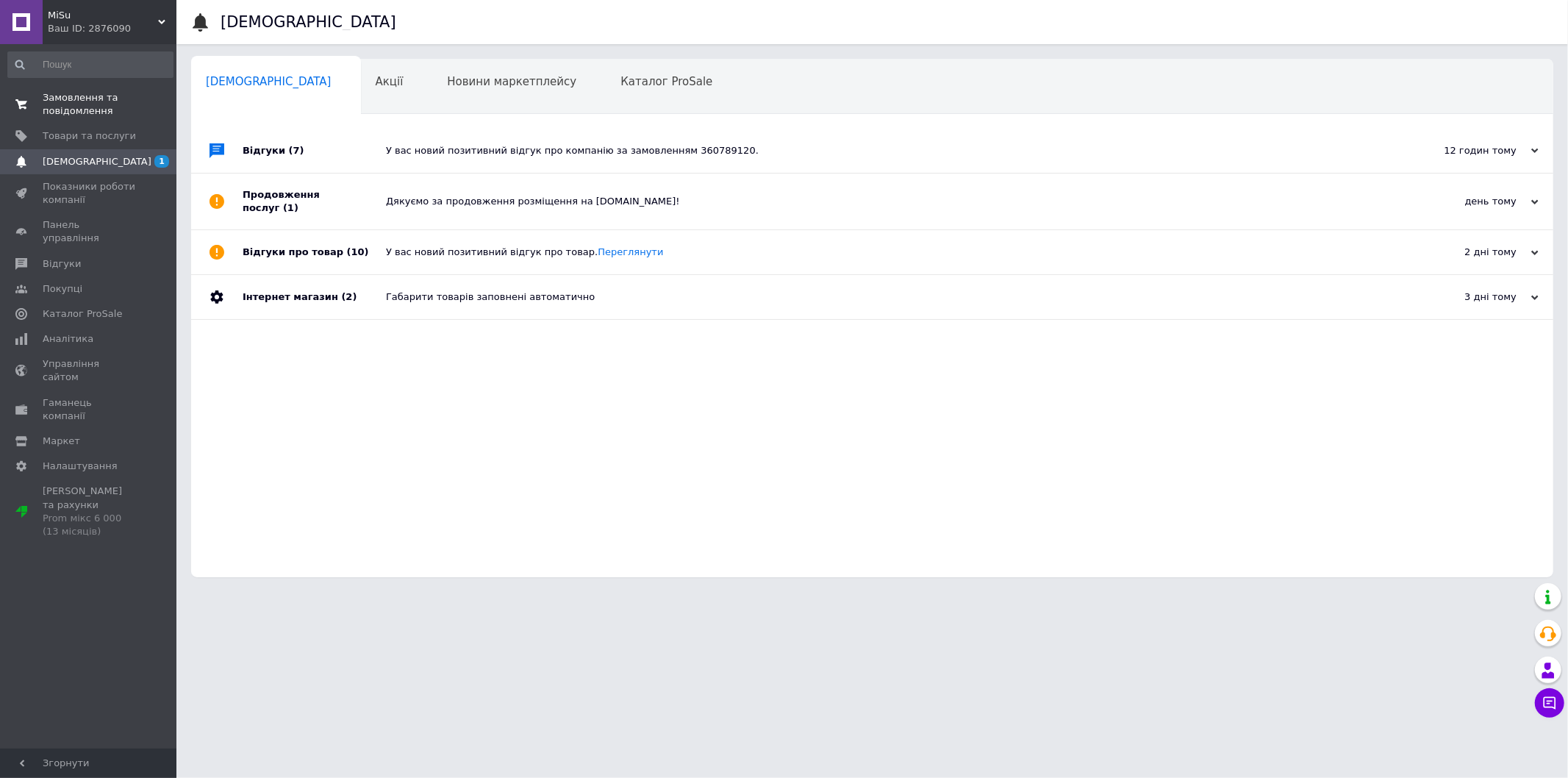
click at [92, 107] on span "Замовлення та повідомлення" at bounding box center [90, 104] width 93 height 26
